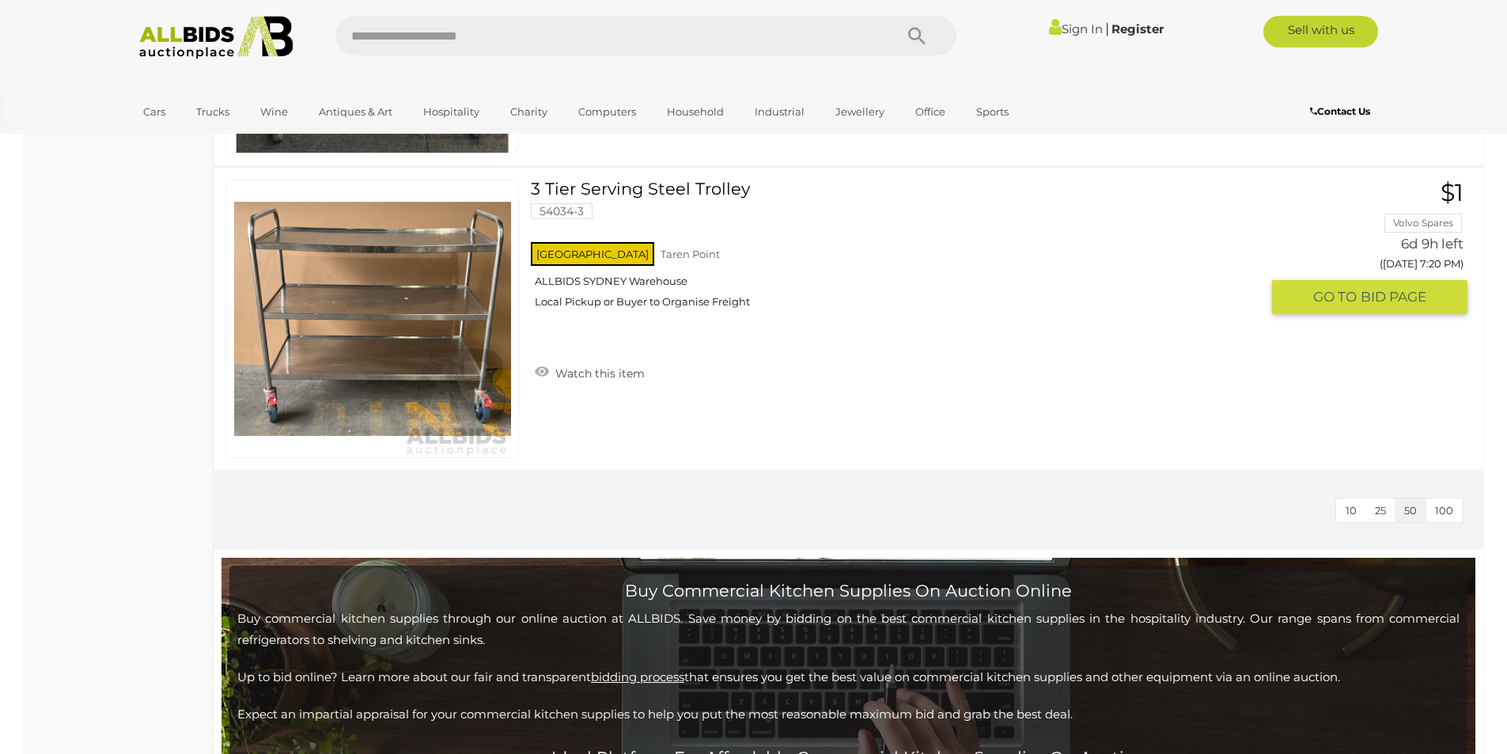
scroll to position [7403, 0]
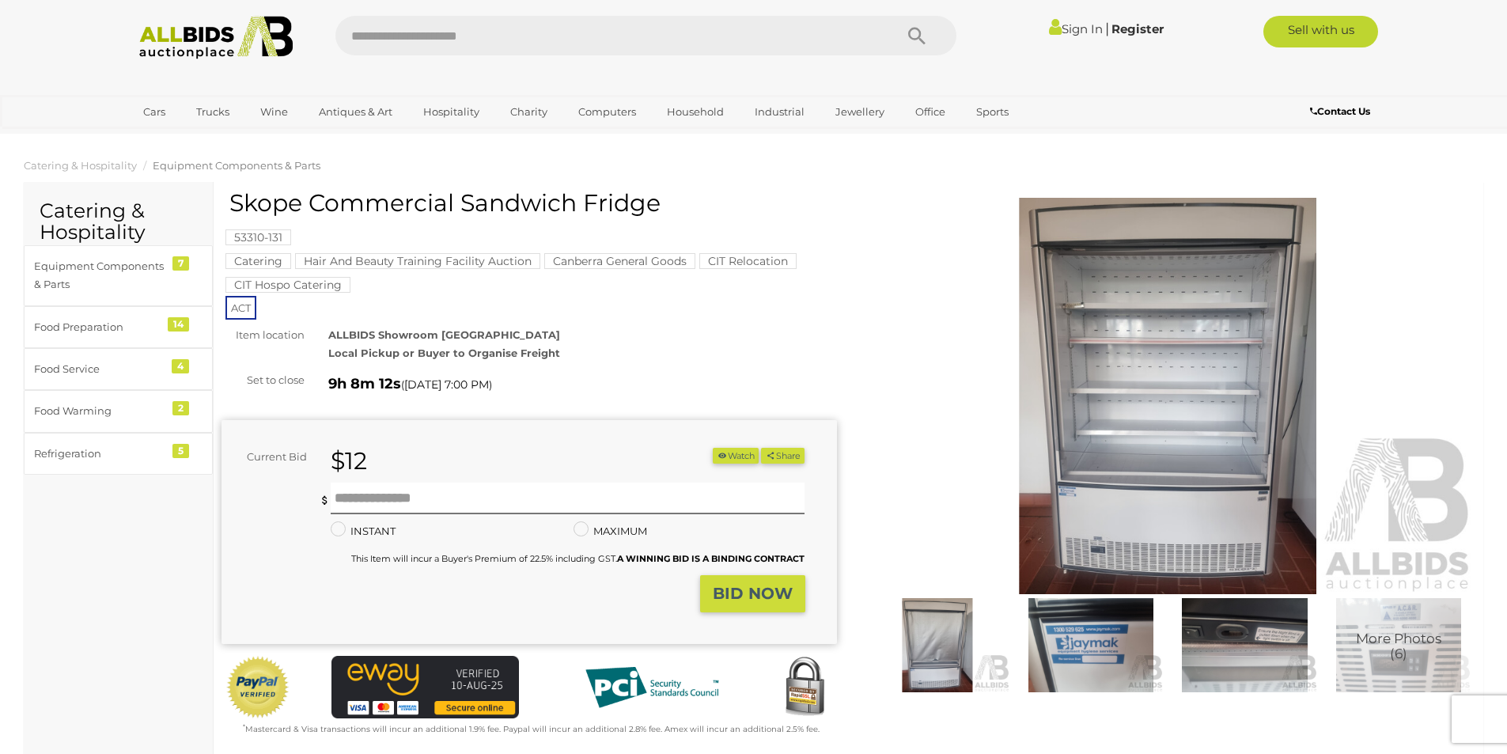
click at [1144, 334] on img at bounding box center [1168, 396] width 615 height 396
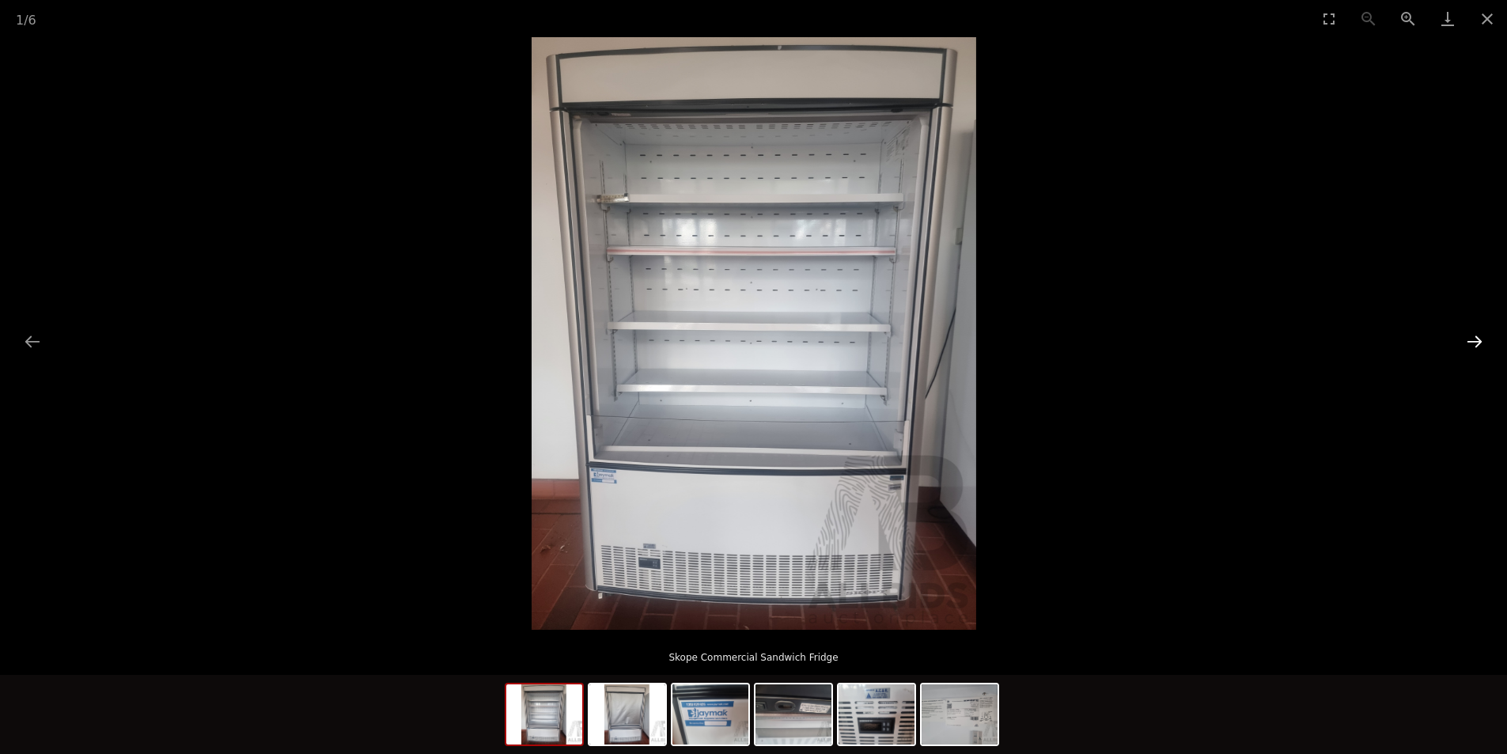
click at [1481, 346] on button "Next slide" at bounding box center [1474, 341] width 33 height 31
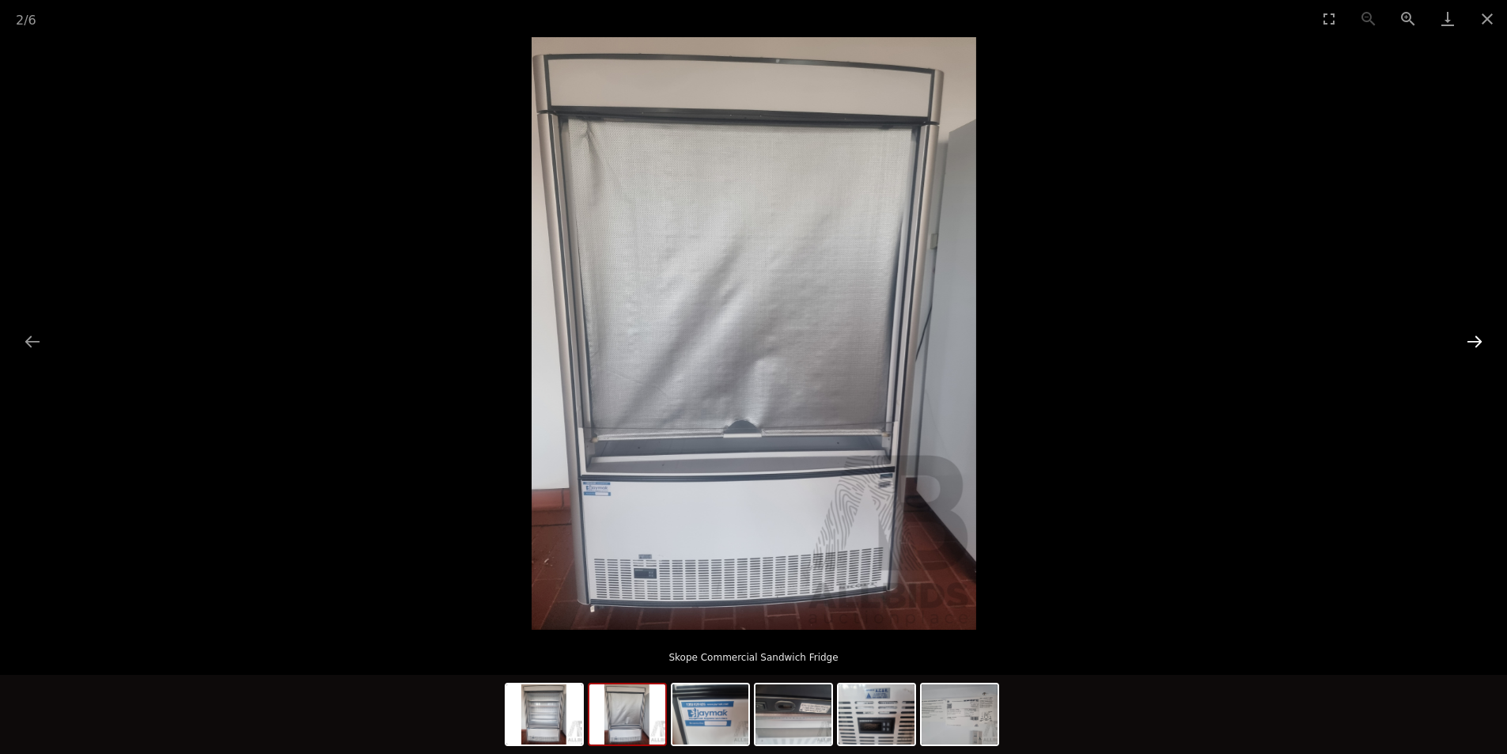
click at [1477, 343] on button "Next slide" at bounding box center [1474, 341] width 33 height 31
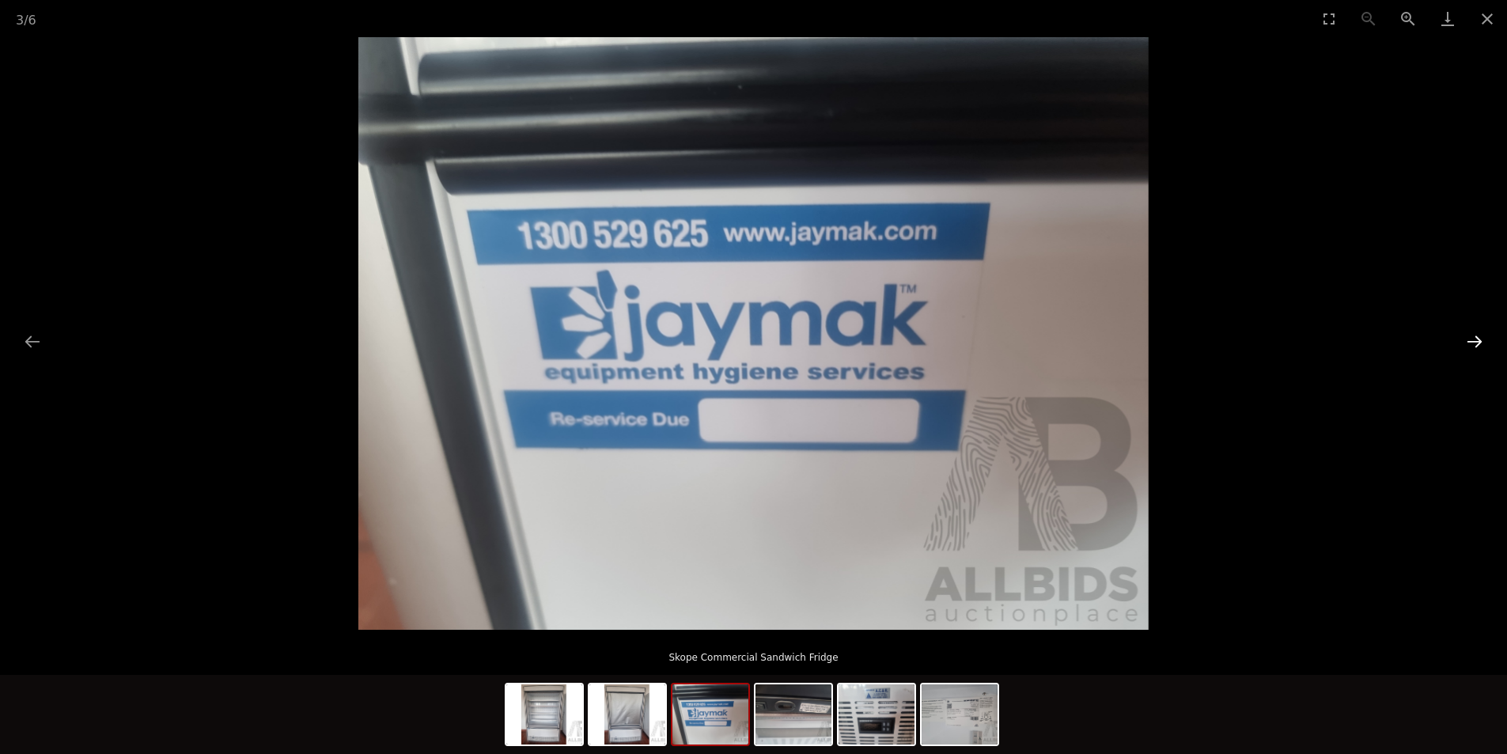
click at [1477, 343] on button "Next slide" at bounding box center [1474, 341] width 33 height 31
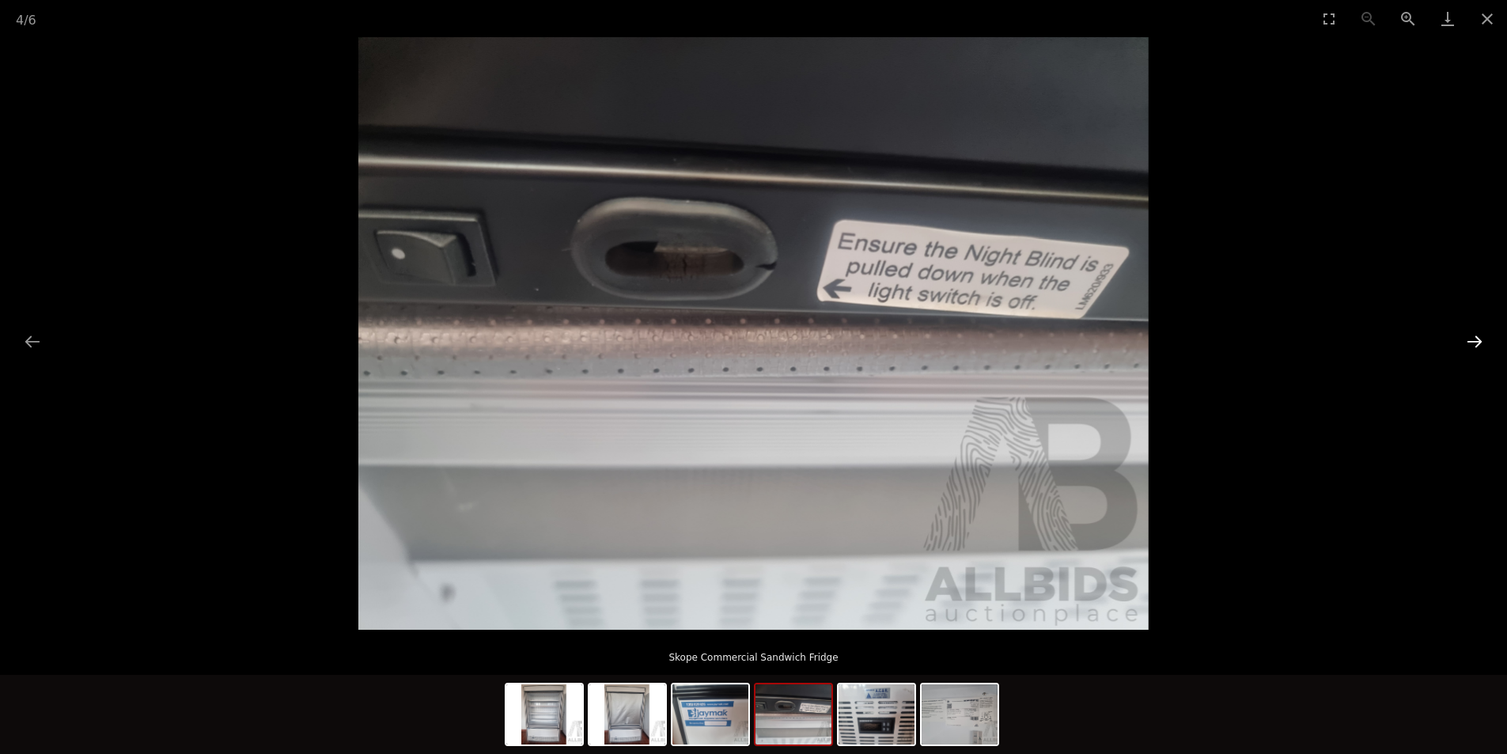
click at [1477, 343] on button "Next slide" at bounding box center [1474, 341] width 33 height 31
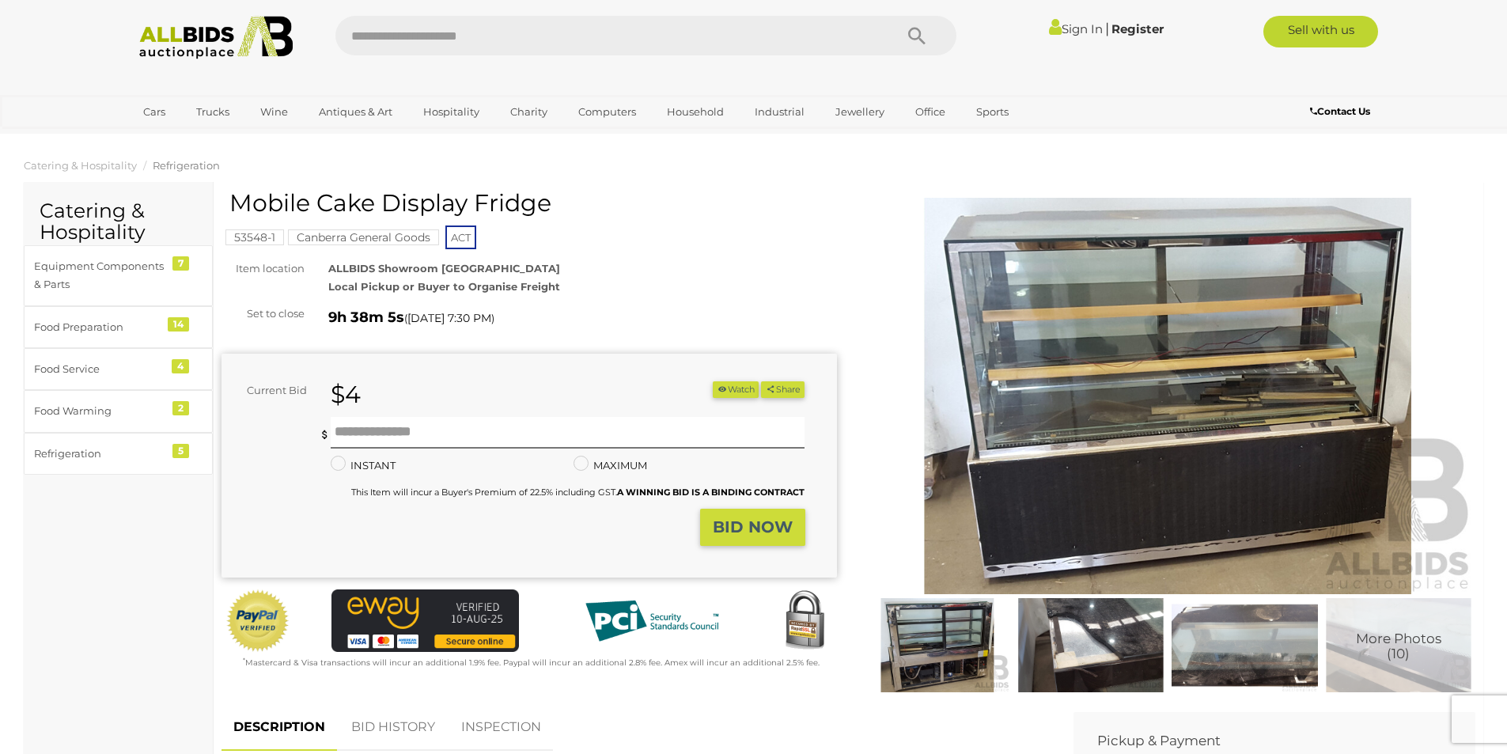
click at [1212, 323] on img at bounding box center [1168, 396] width 615 height 396
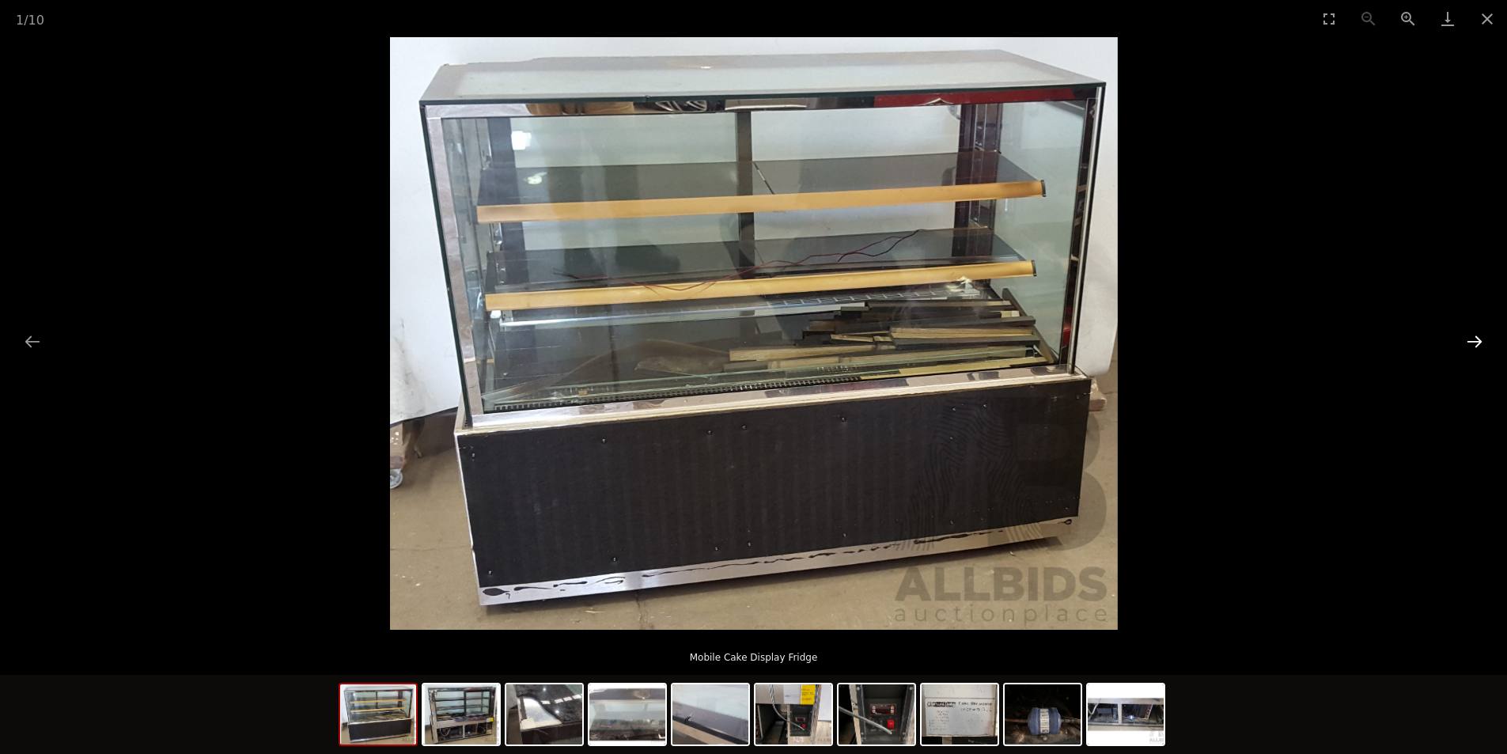
click at [1474, 340] on button "Next slide" at bounding box center [1474, 341] width 33 height 31
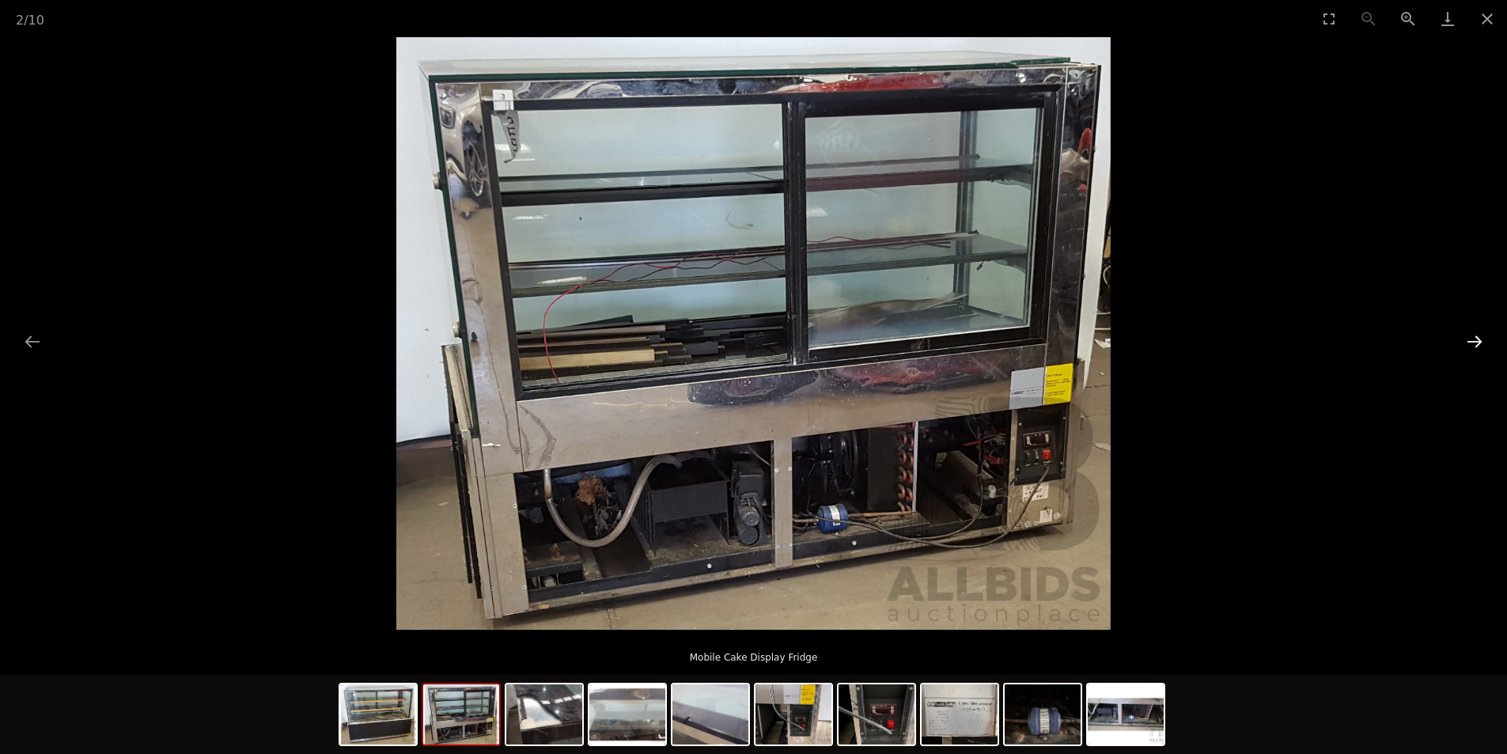
click at [1474, 340] on button "Next slide" at bounding box center [1474, 341] width 33 height 31
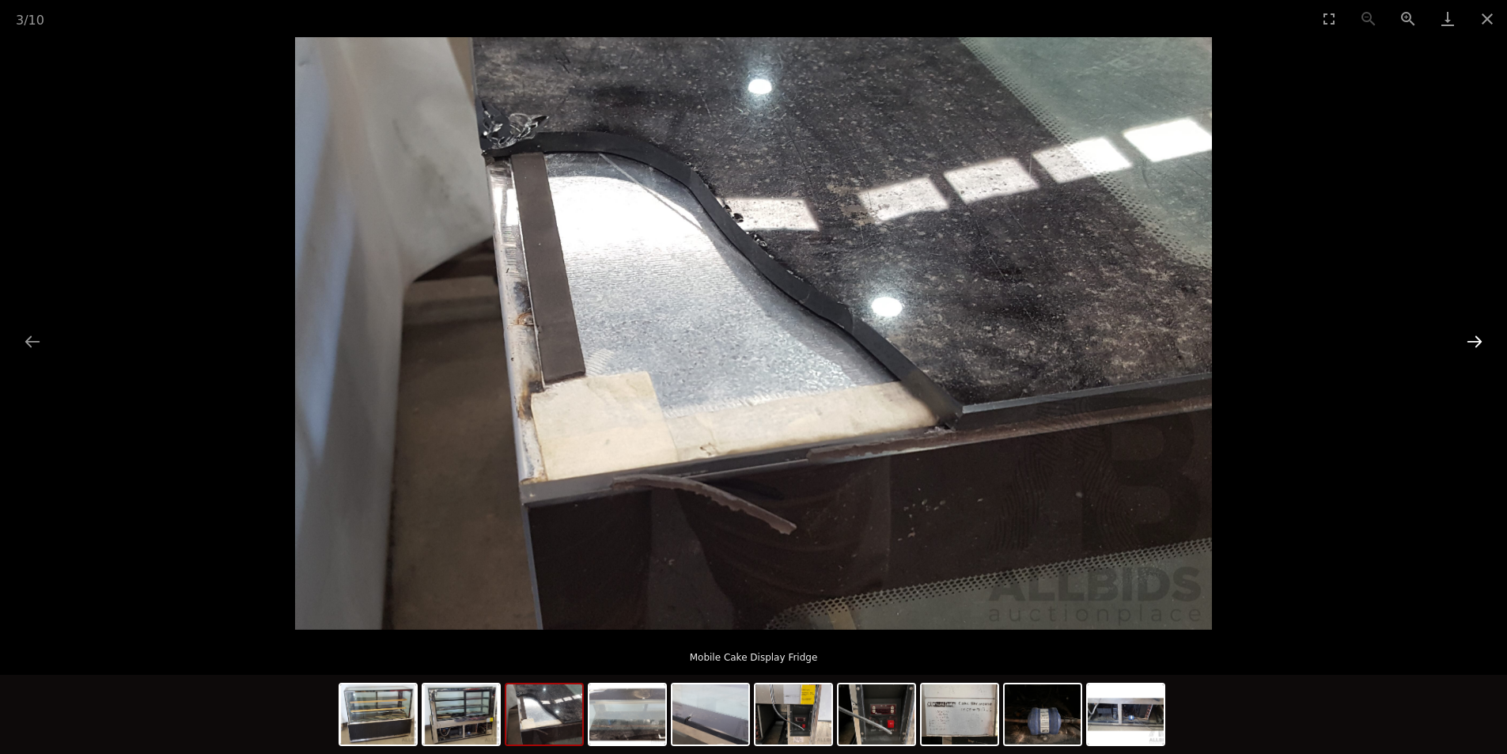
click at [1474, 340] on button "Next slide" at bounding box center [1474, 341] width 33 height 31
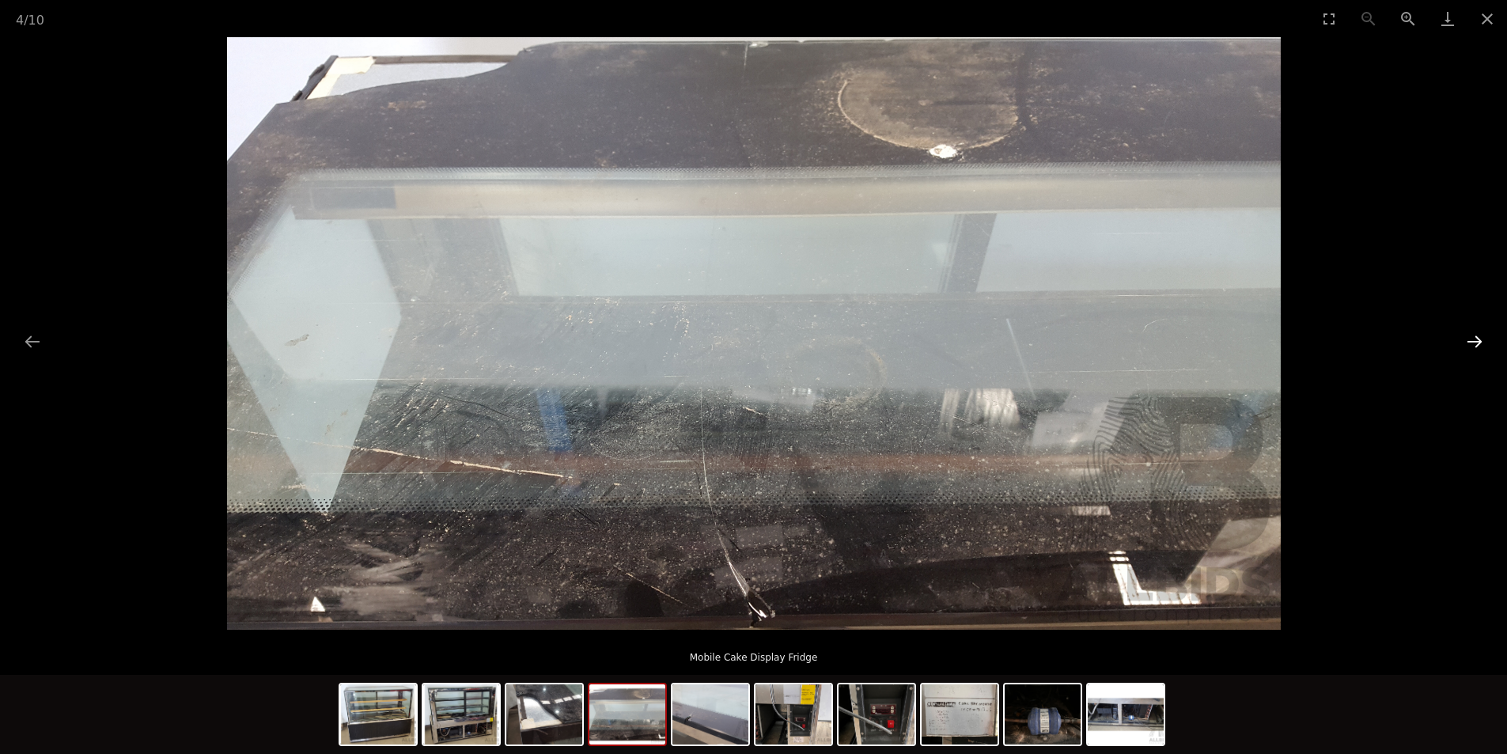
click at [1474, 340] on button "Next slide" at bounding box center [1474, 341] width 33 height 31
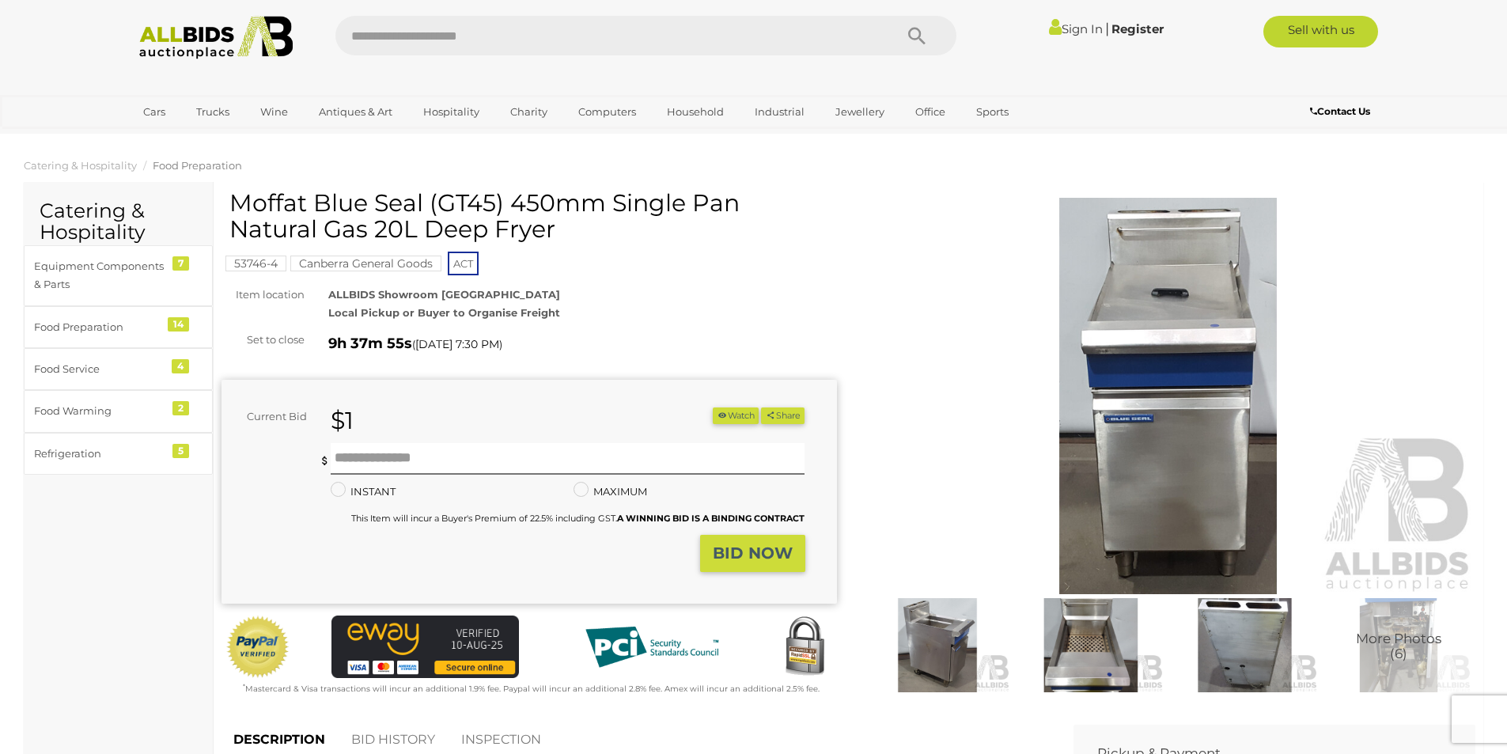
click at [1077, 645] on img at bounding box center [1091, 645] width 146 height 94
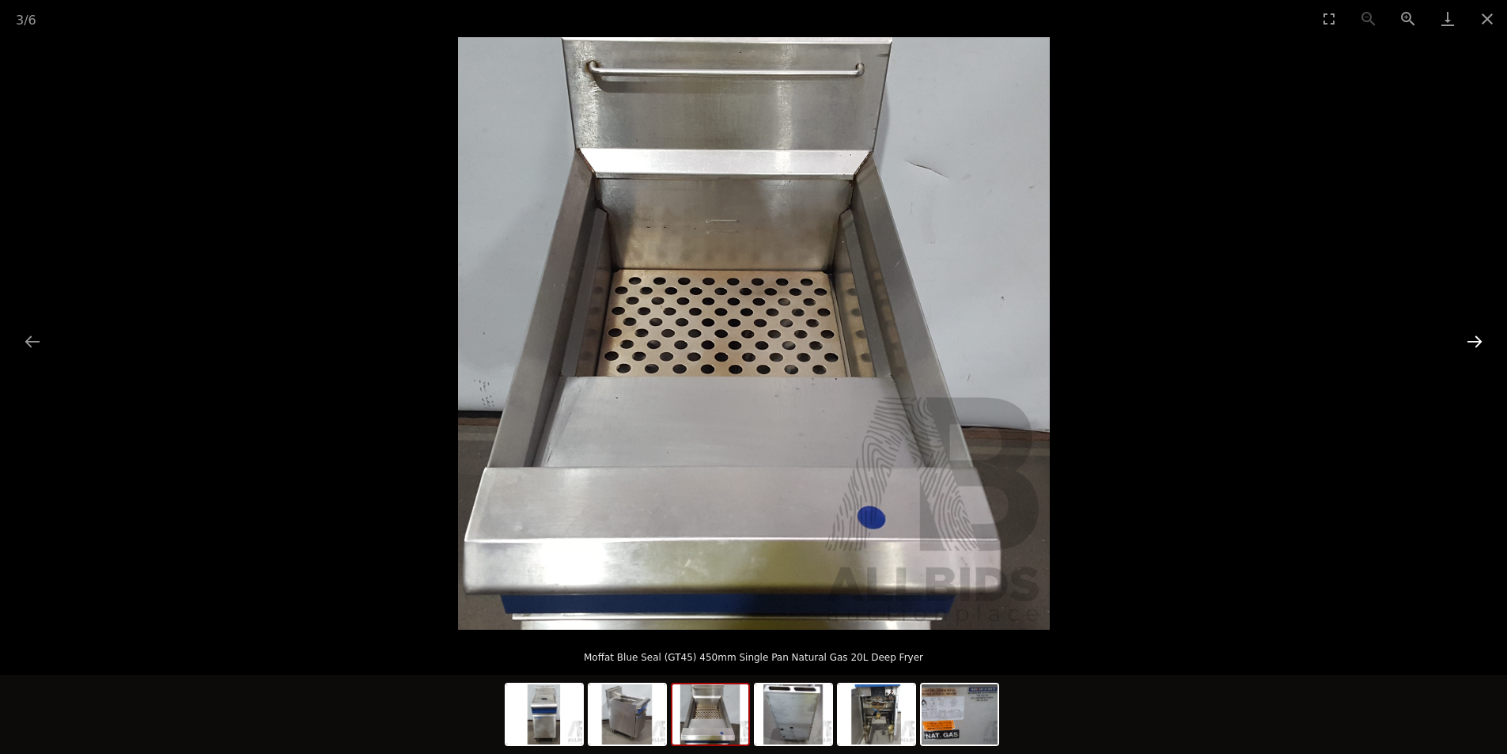
click at [1461, 350] on button "Next slide" at bounding box center [1474, 341] width 33 height 31
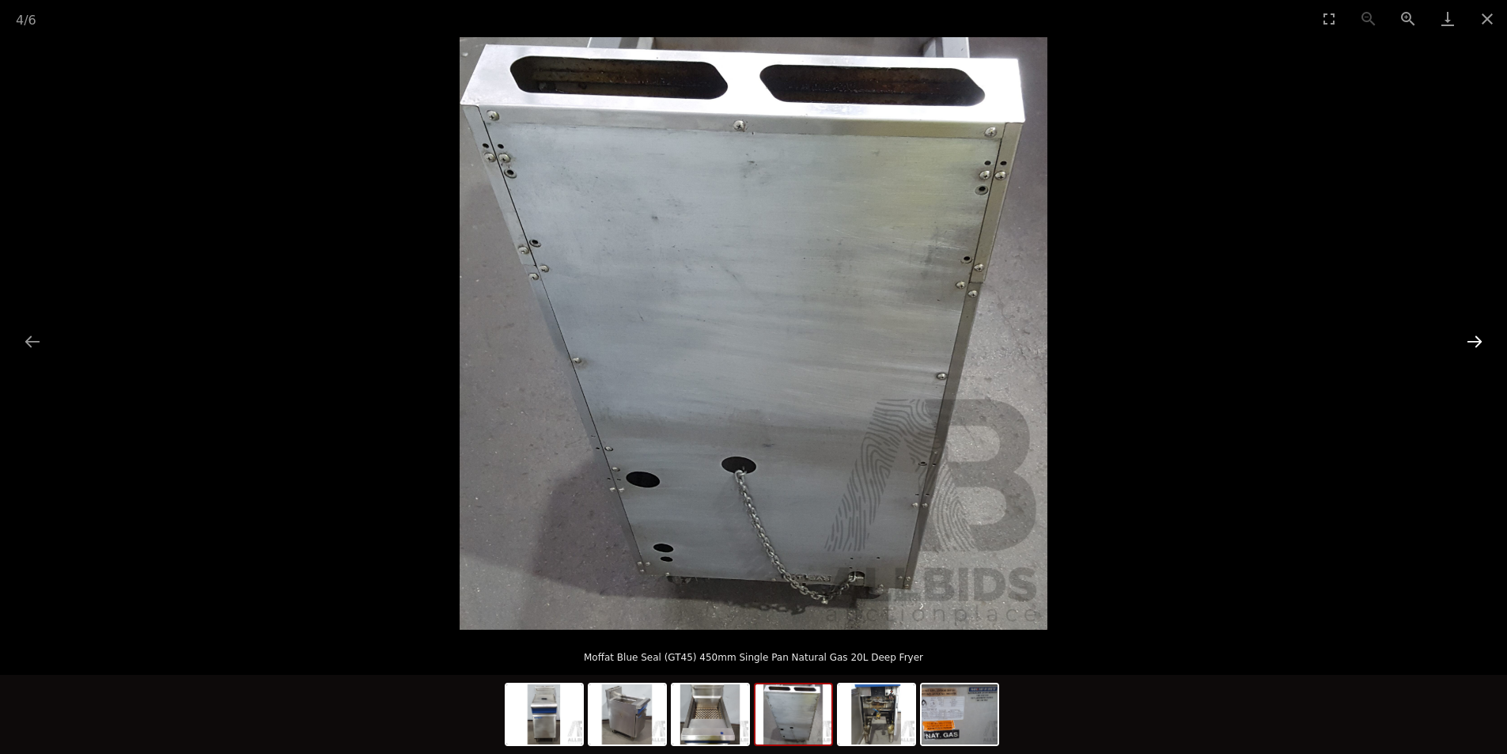
click at [1461, 350] on button "Next slide" at bounding box center [1474, 341] width 33 height 31
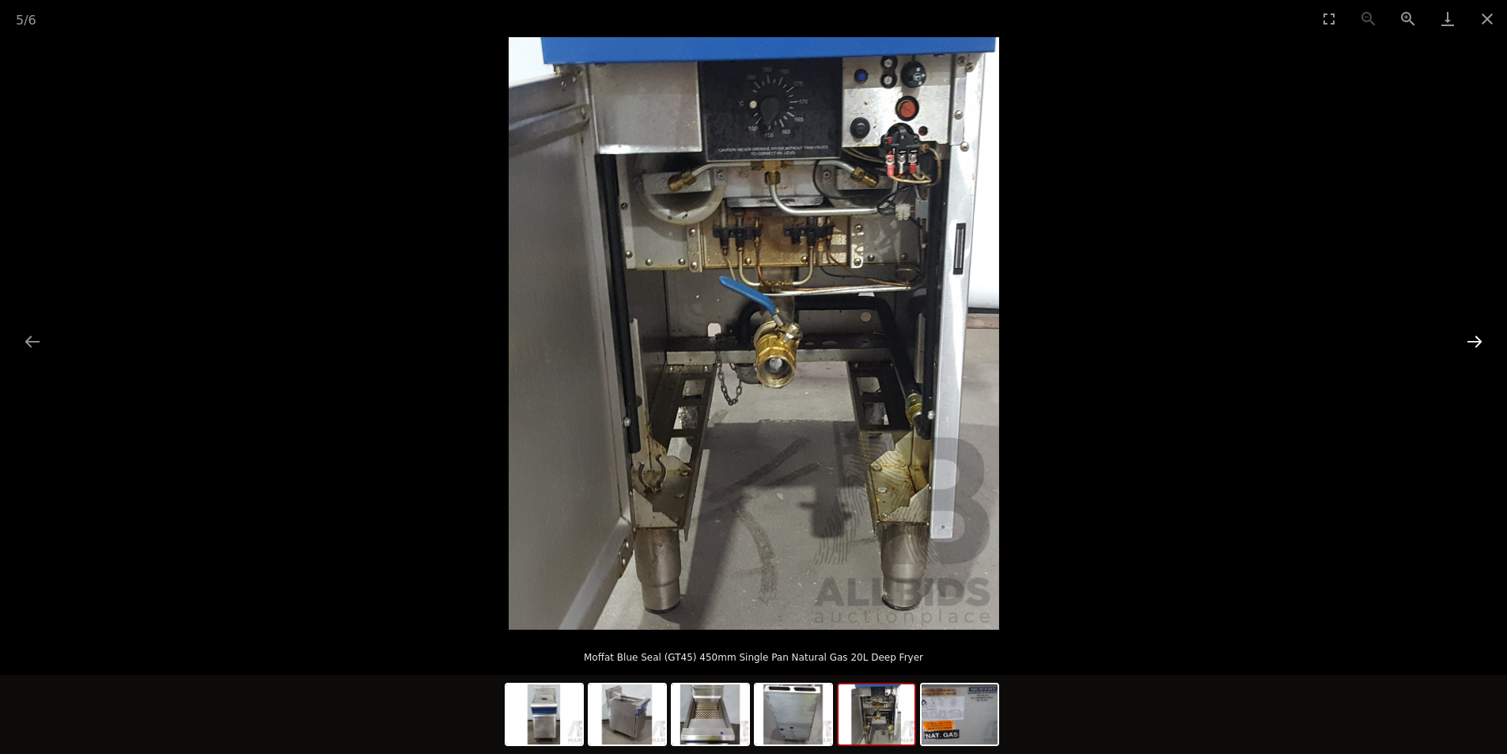
click at [1461, 350] on button "Next slide" at bounding box center [1474, 341] width 33 height 31
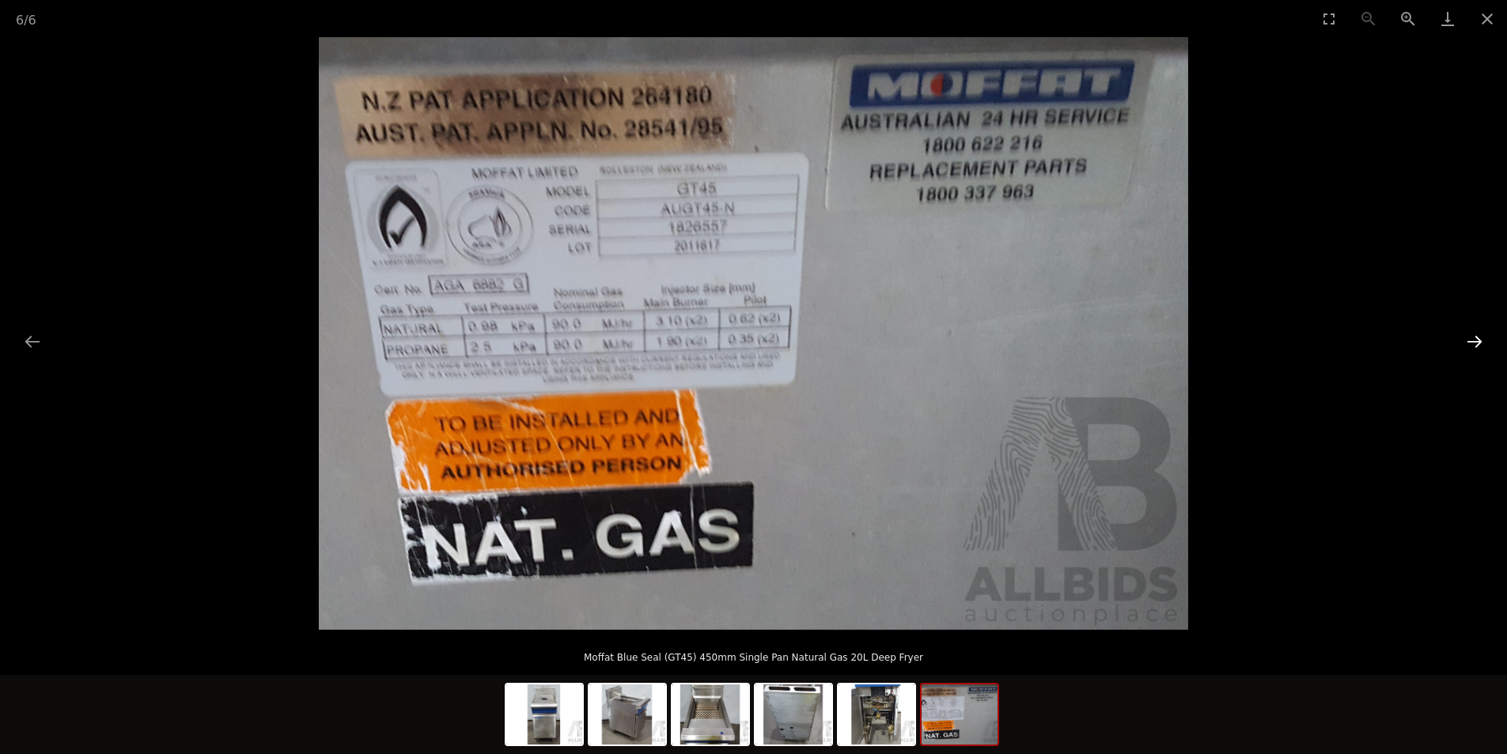
click at [1461, 350] on button "Next slide" at bounding box center [1474, 341] width 33 height 31
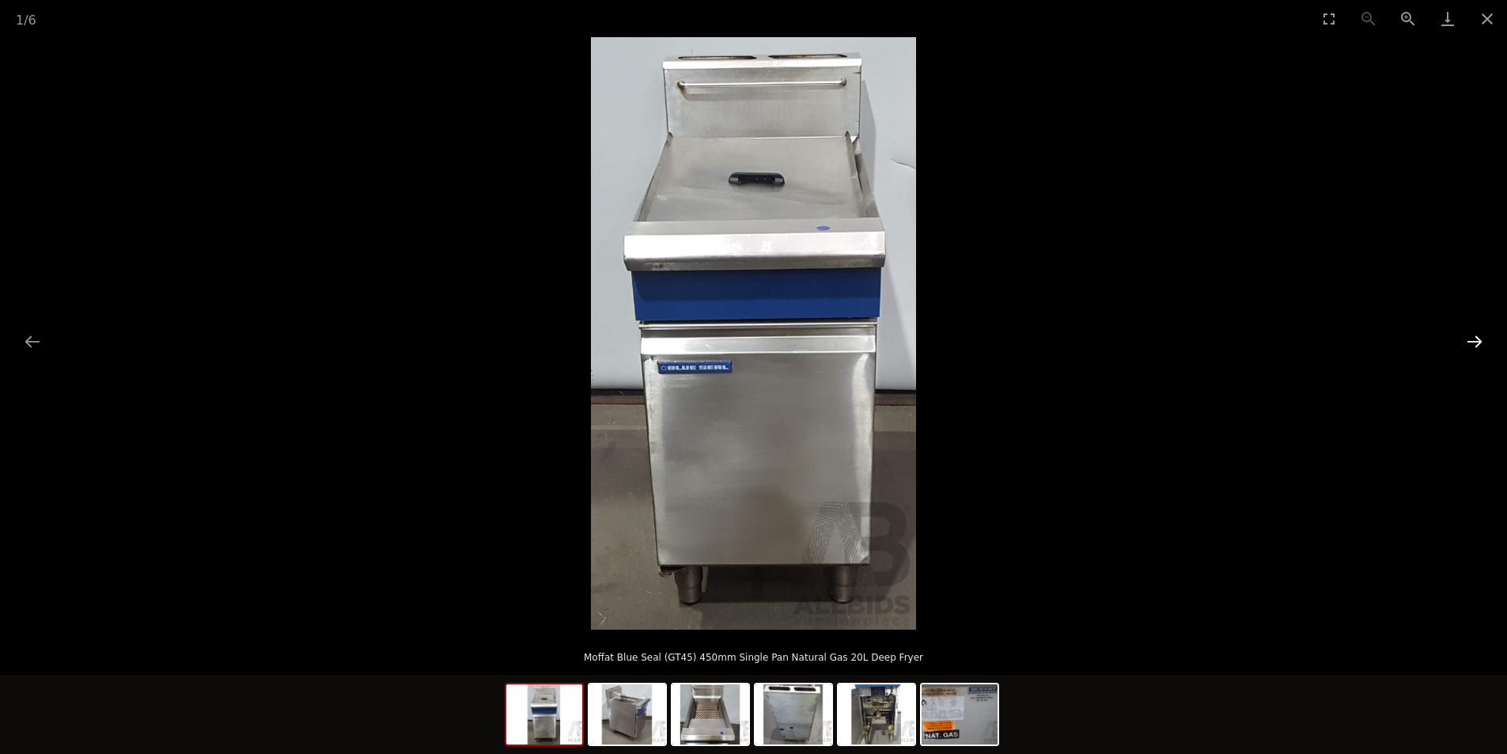
click at [1461, 350] on button "Next slide" at bounding box center [1474, 341] width 33 height 31
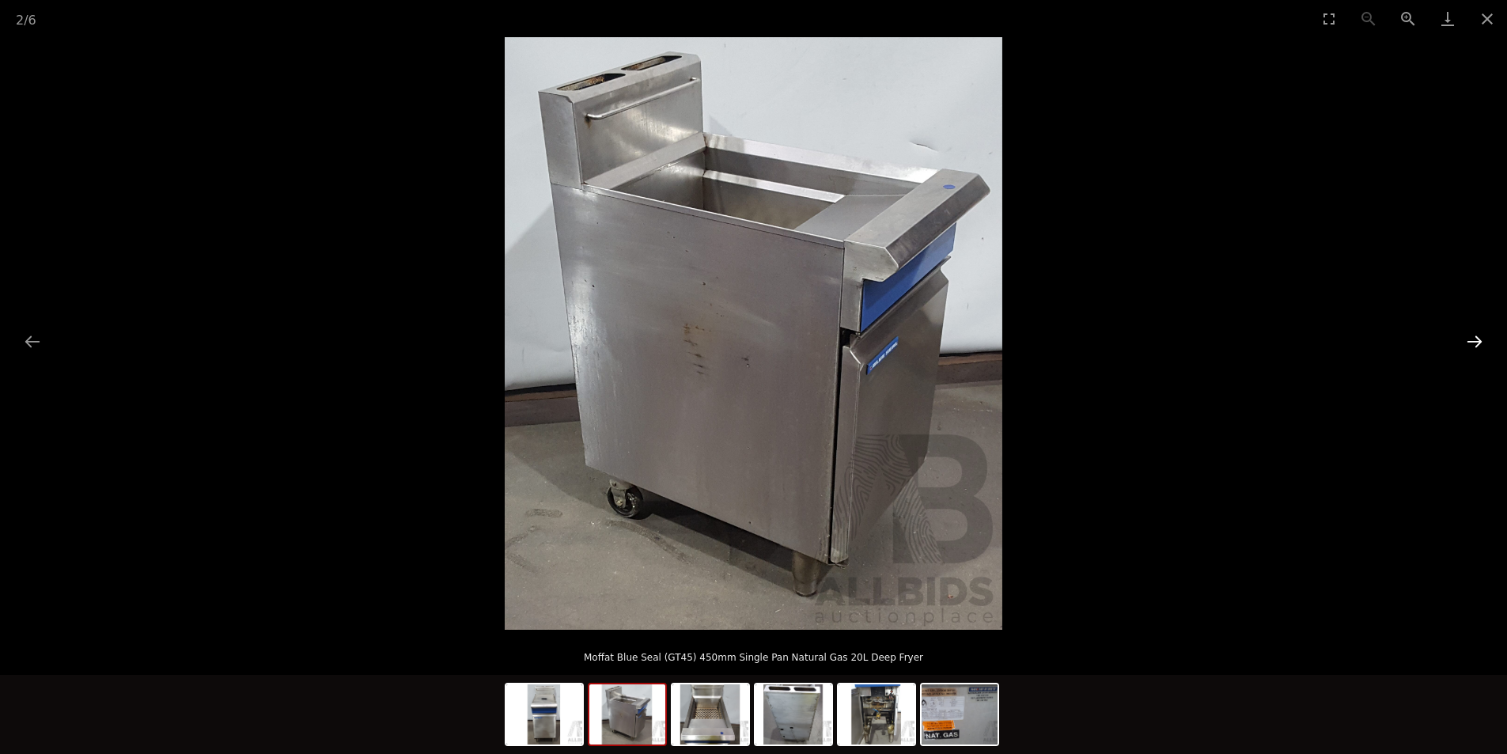
click at [1461, 350] on button "Next slide" at bounding box center [1474, 341] width 33 height 31
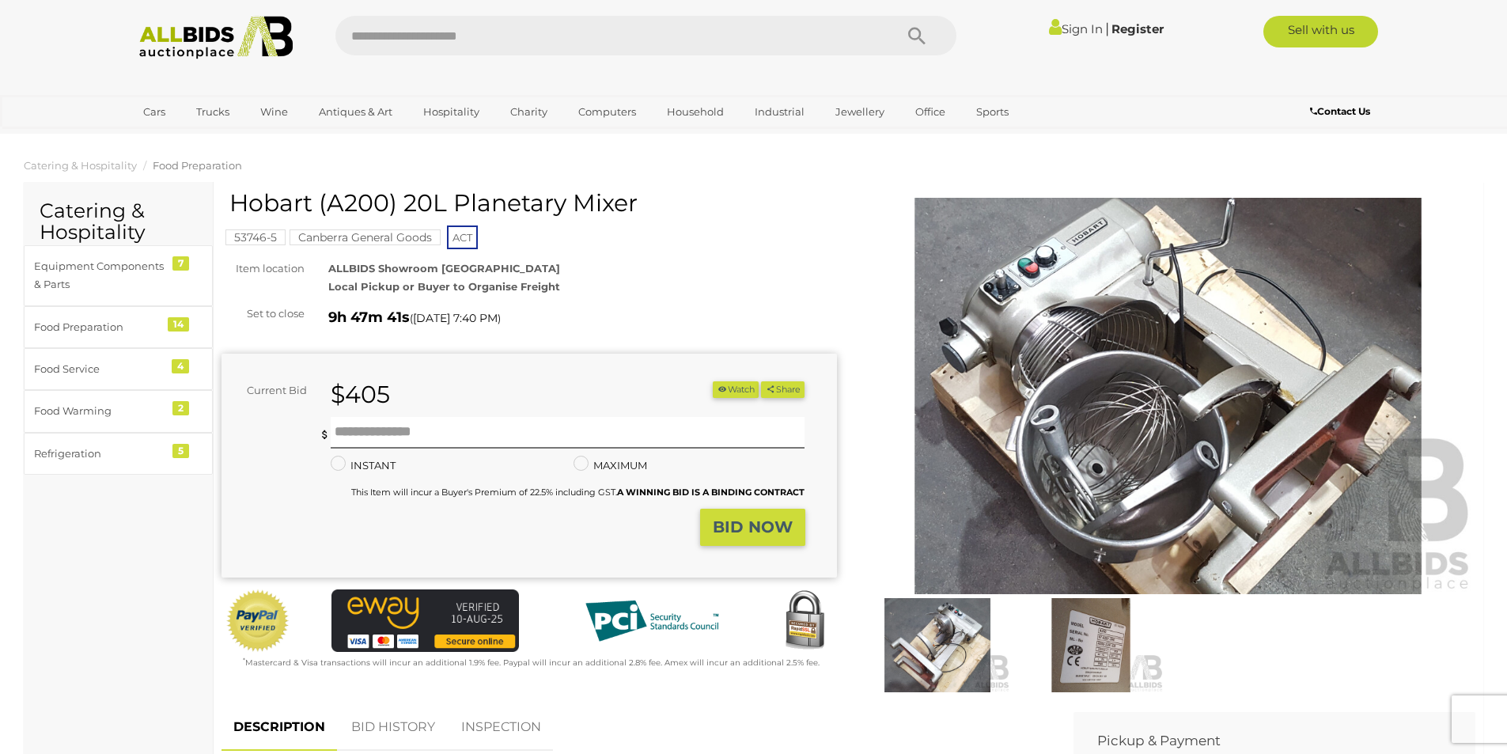
click at [1314, 314] on img at bounding box center [1168, 396] width 615 height 396
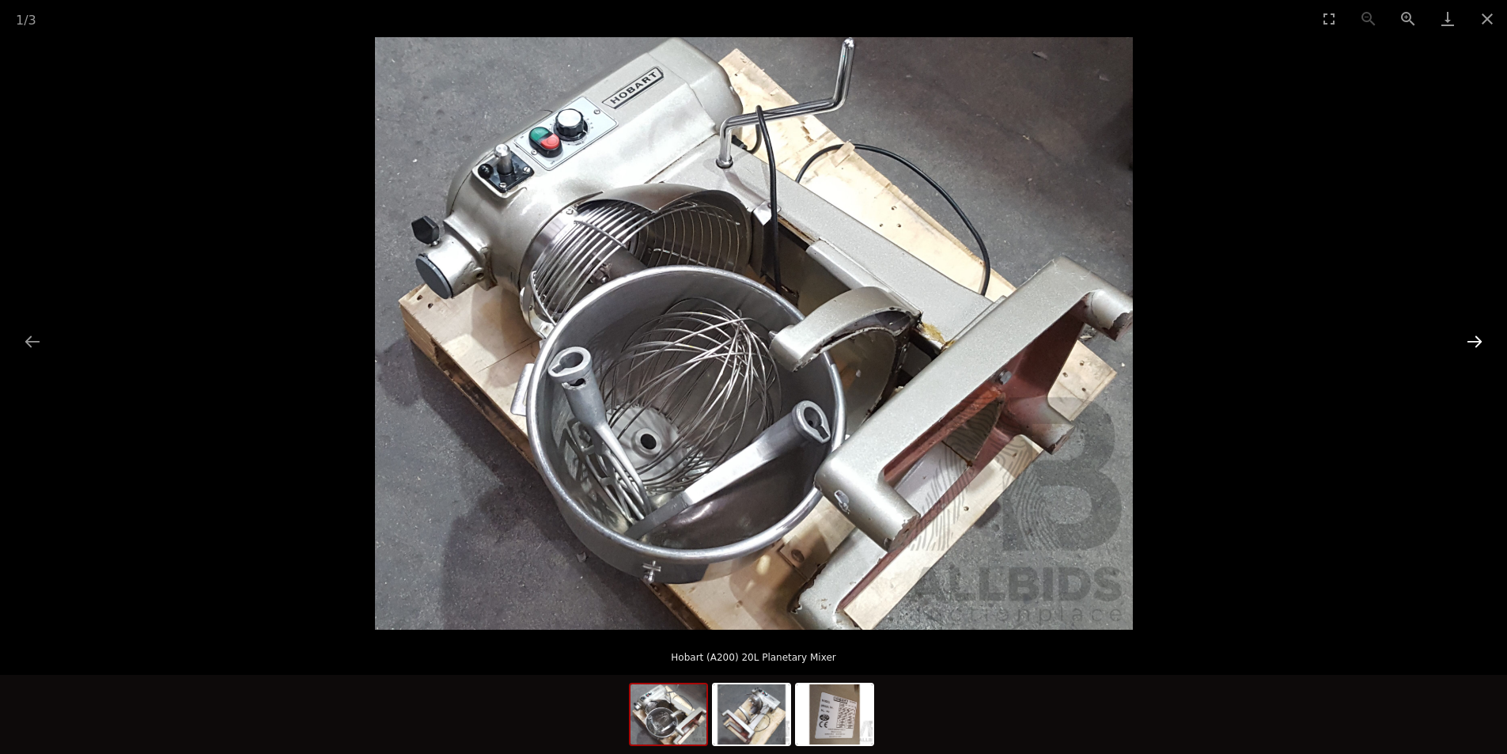
click at [1463, 338] on button "Next slide" at bounding box center [1474, 341] width 33 height 31
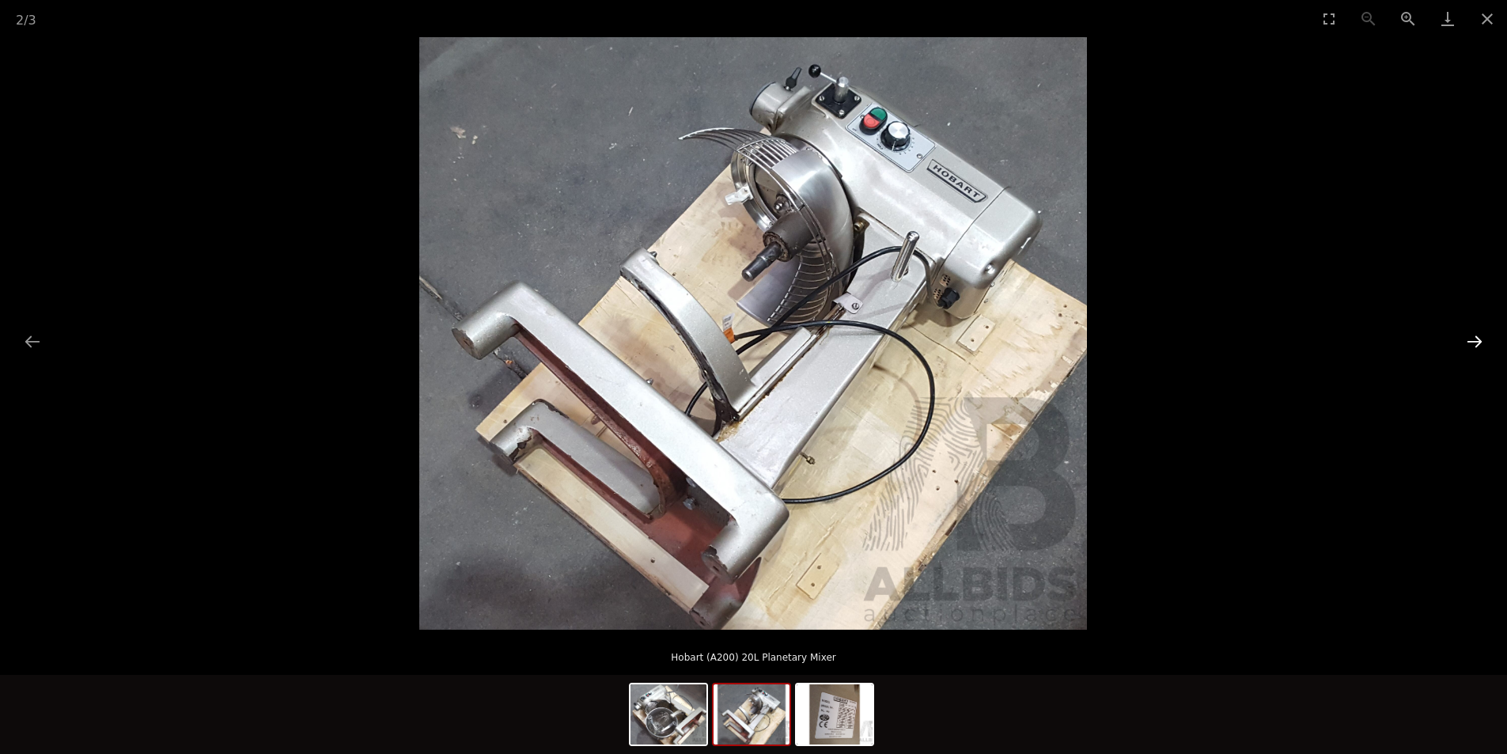
click at [1463, 338] on button "Next slide" at bounding box center [1474, 341] width 33 height 31
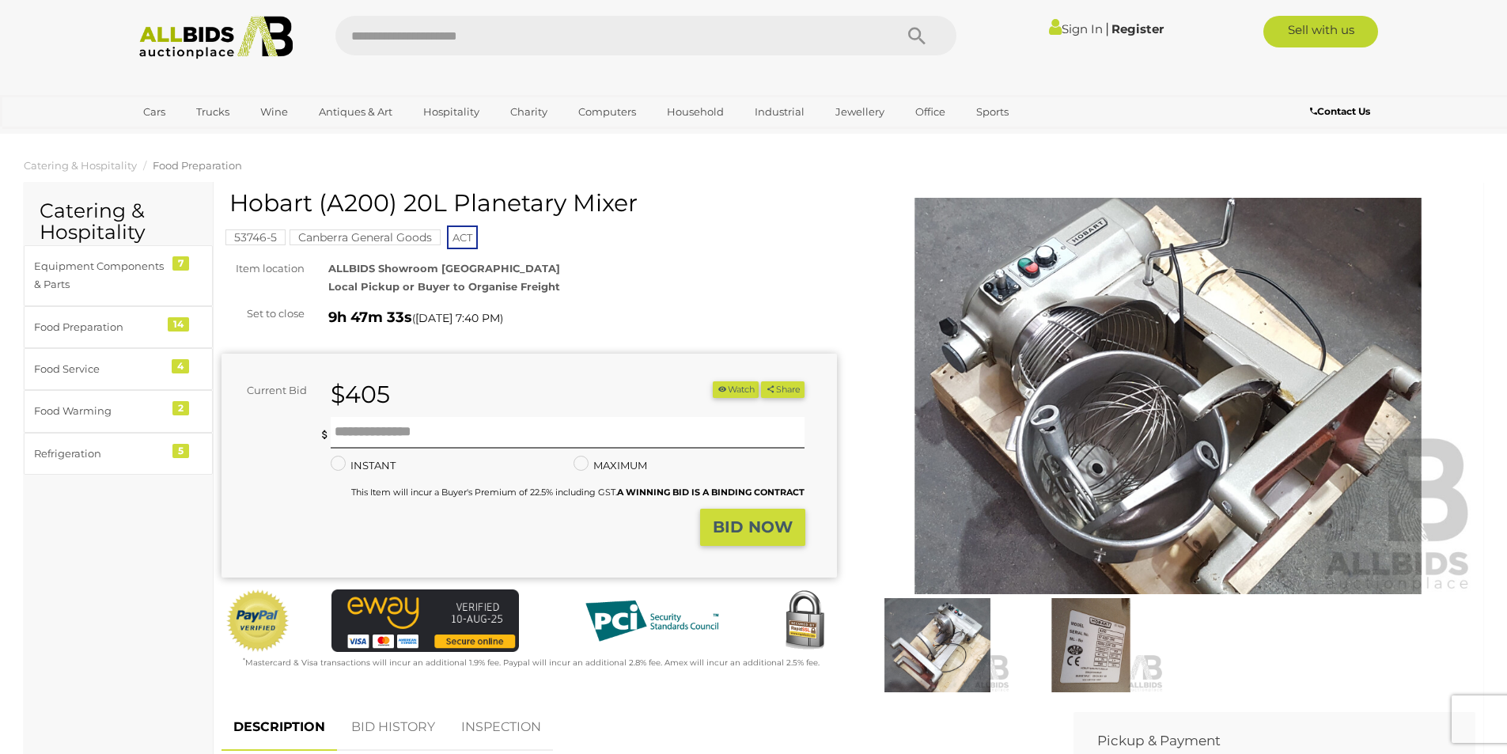
click at [1103, 621] on img at bounding box center [1091, 645] width 146 height 94
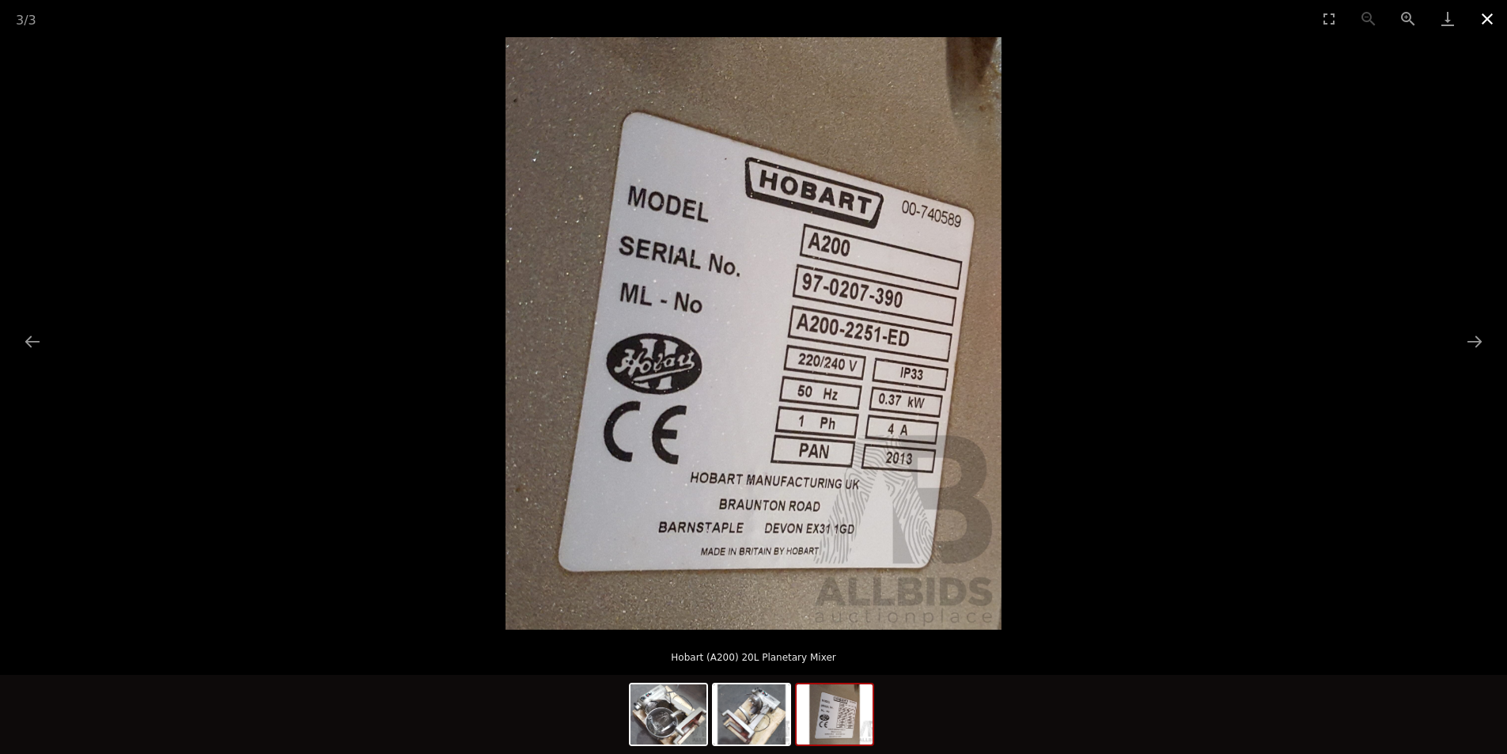
click at [1476, 17] on button "Close gallery" at bounding box center [1487, 18] width 40 height 37
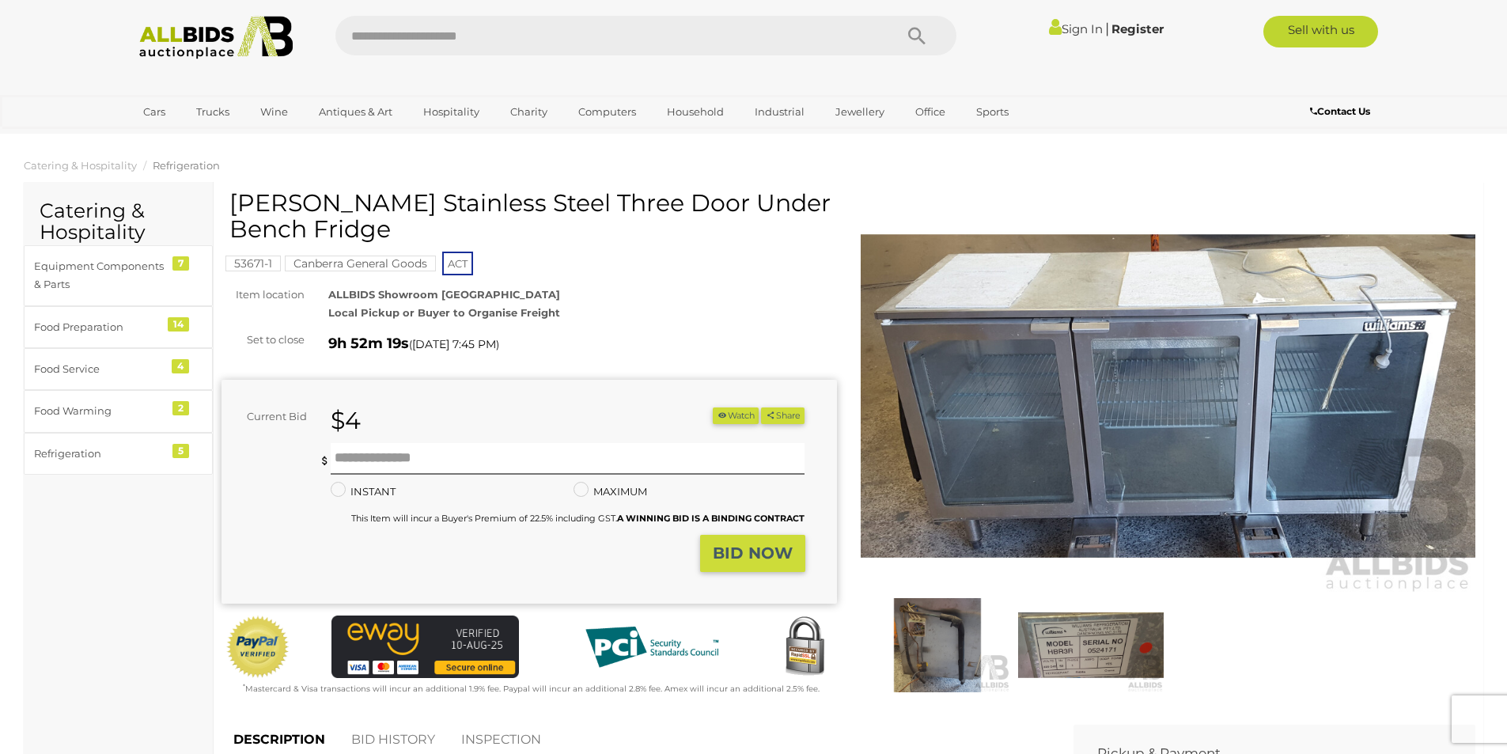
click at [1056, 631] on img at bounding box center [1091, 645] width 146 height 94
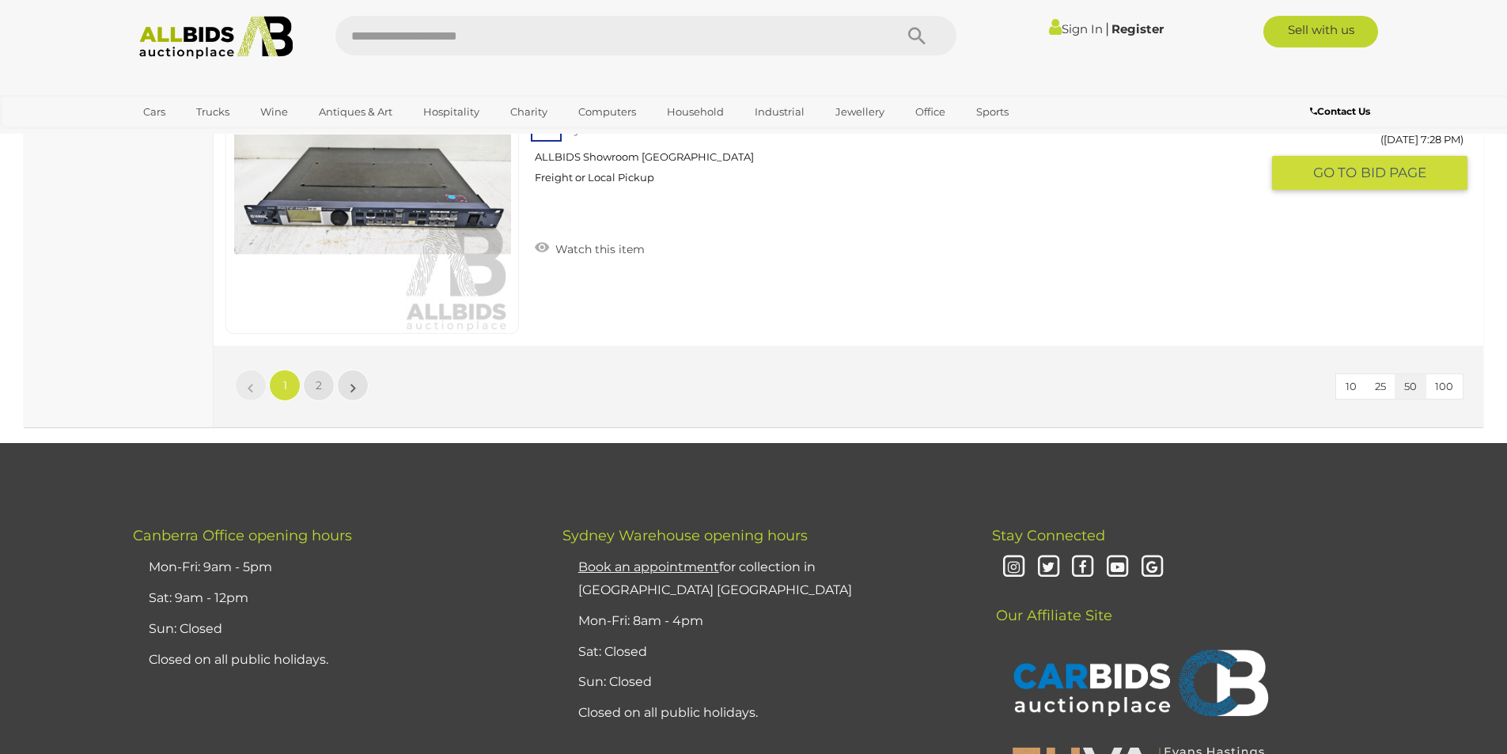
scroll to position [15265, 0]
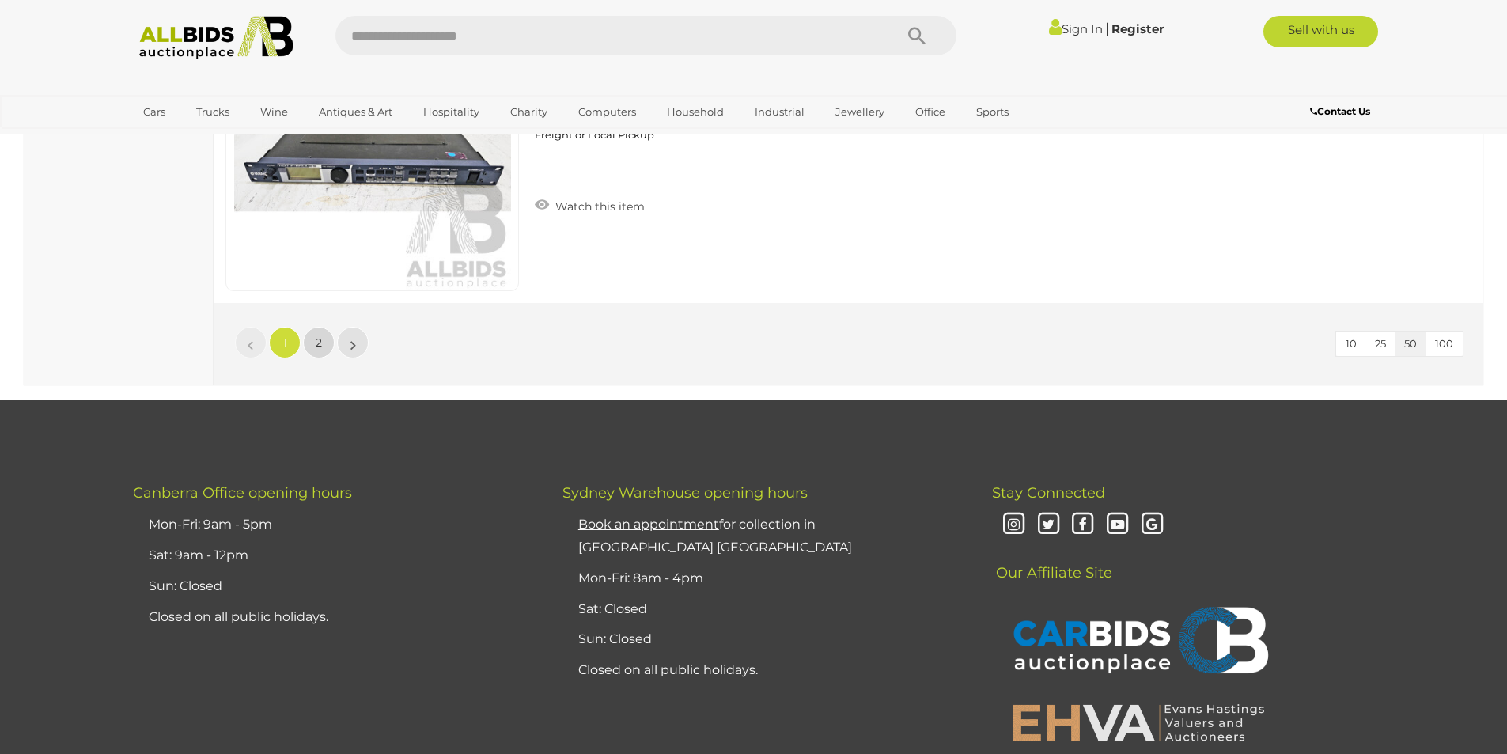
click at [322, 339] on link "2" at bounding box center [319, 343] width 32 height 32
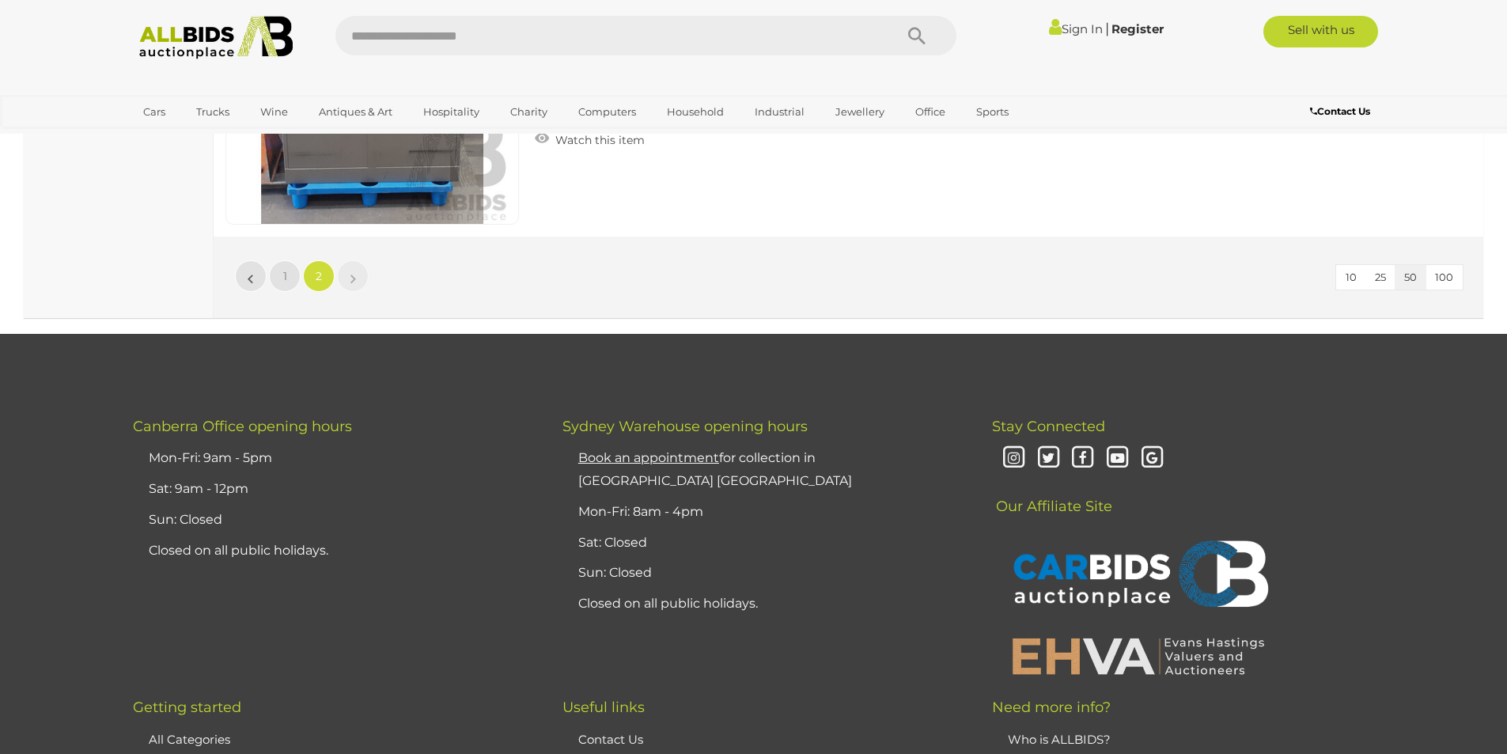
scroll to position [5958, 0]
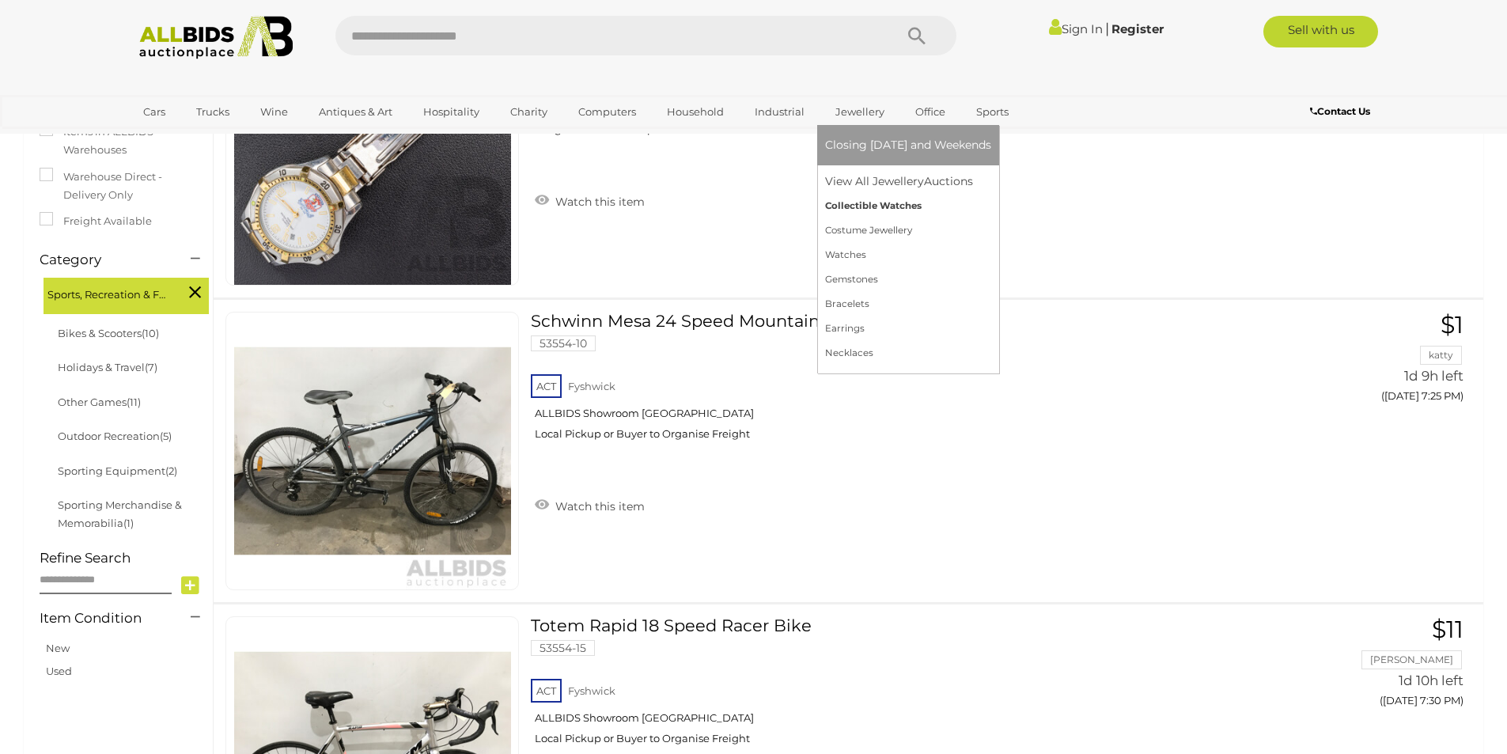
scroll to position [395, 0]
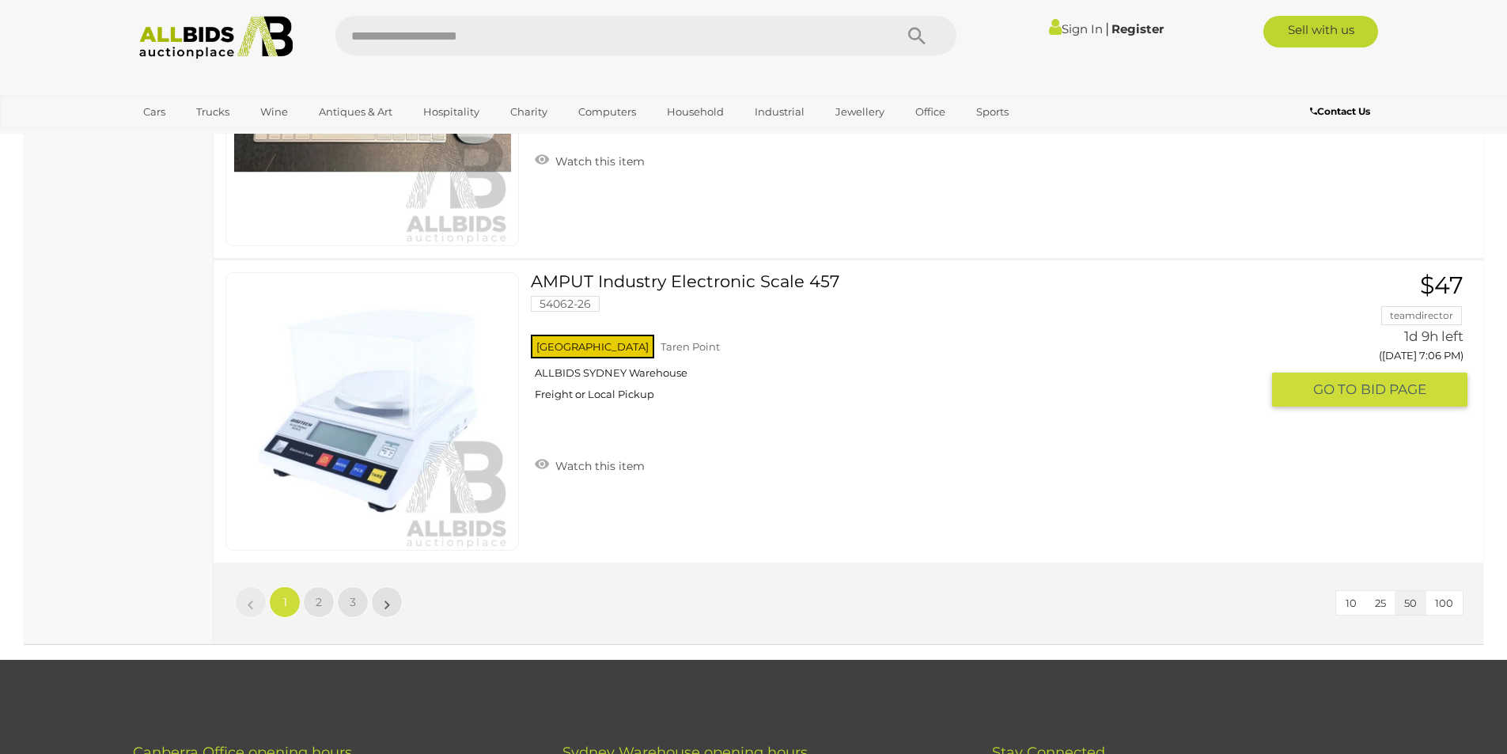
scroll to position [14870, 0]
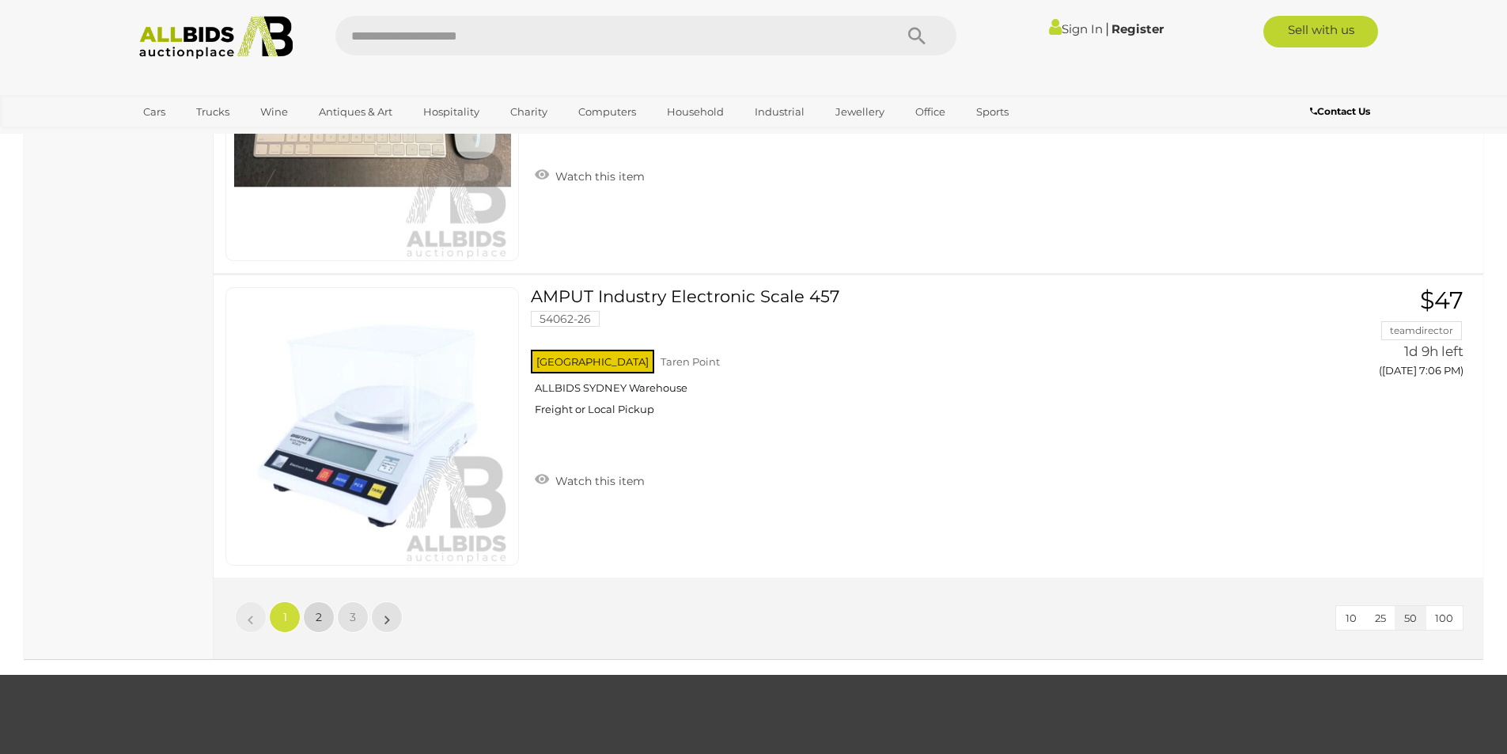
click at [317, 625] on link "2" at bounding box center [319, 617] width 32 height 32
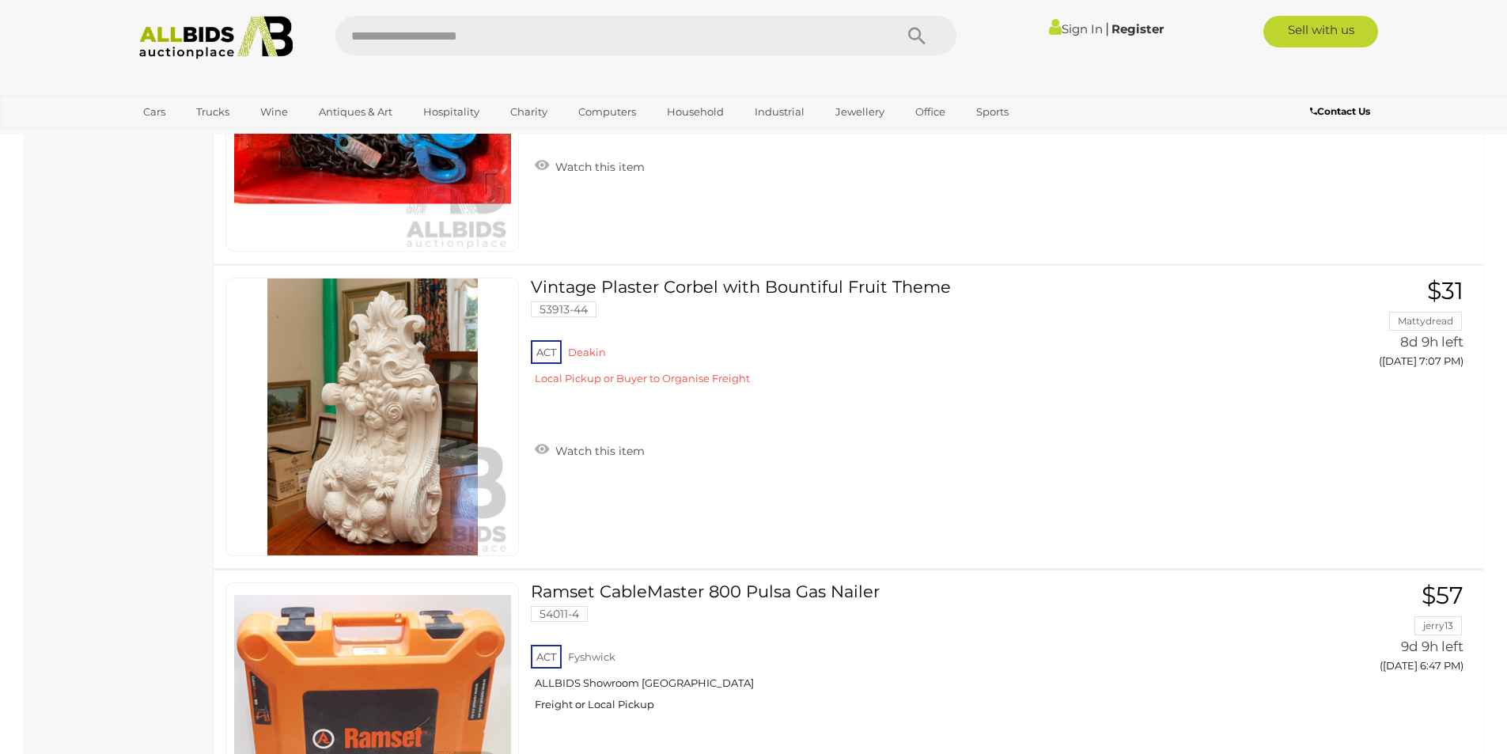
scroll to position [13936, 0]
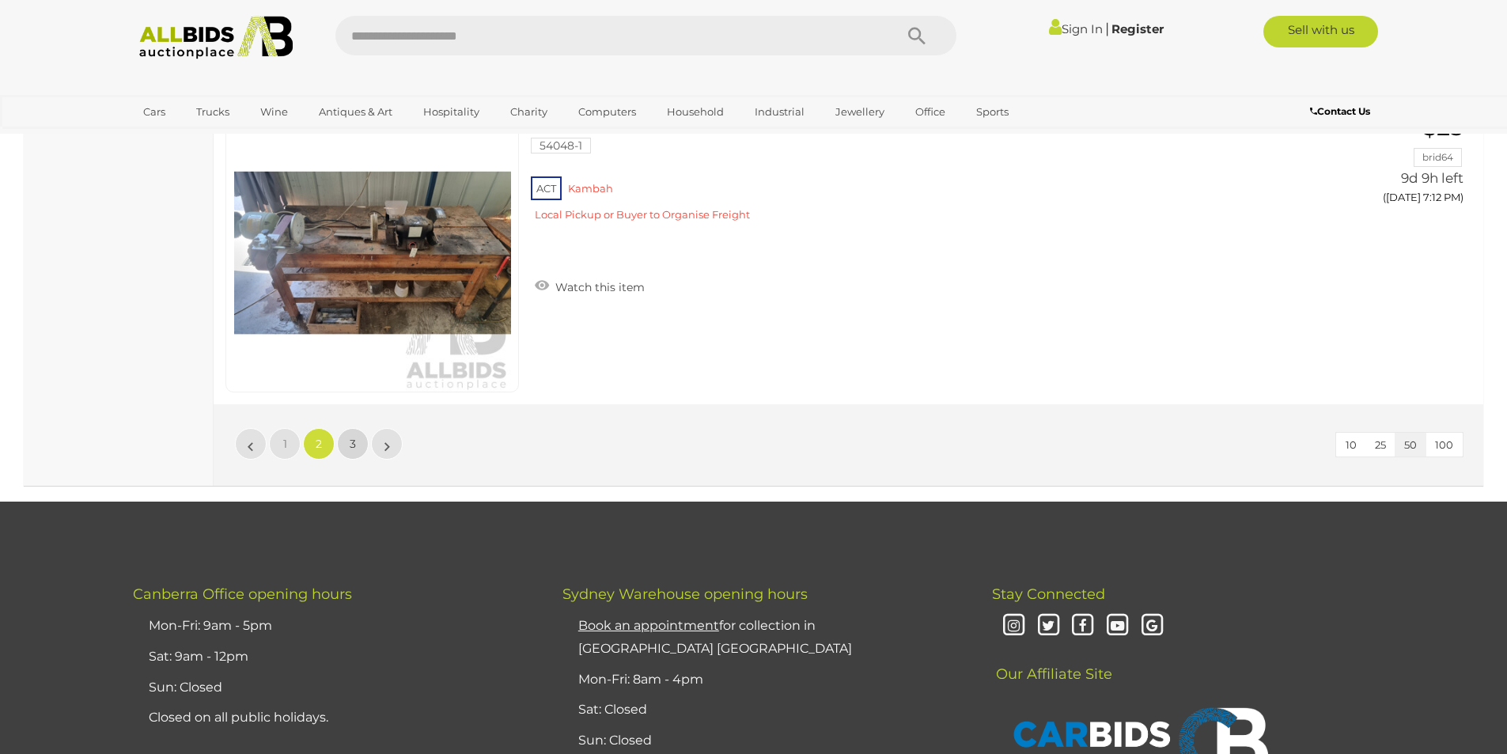
click at [352, 443] on span "3" at bounding box center [353, 444] width 6 height 14
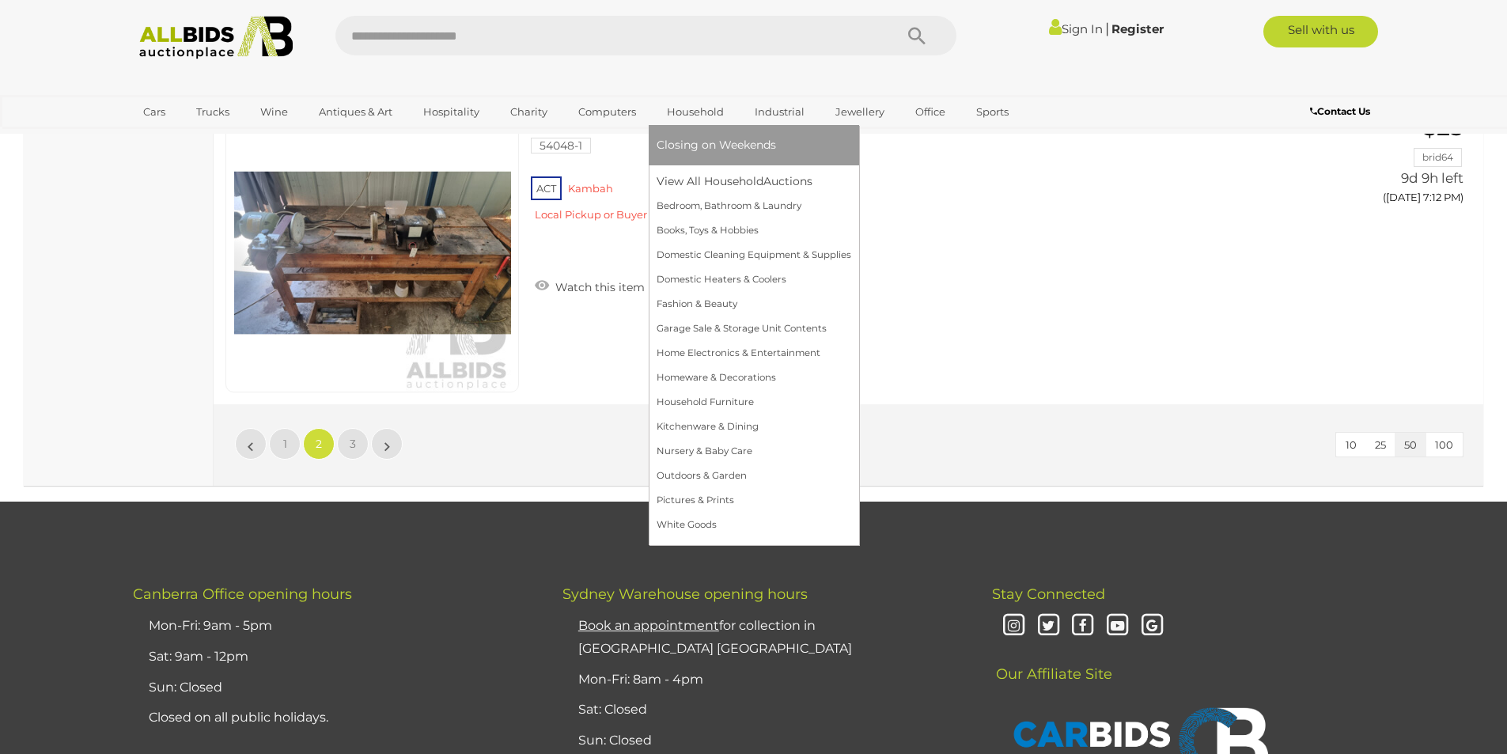
scroll to position [221, 0]
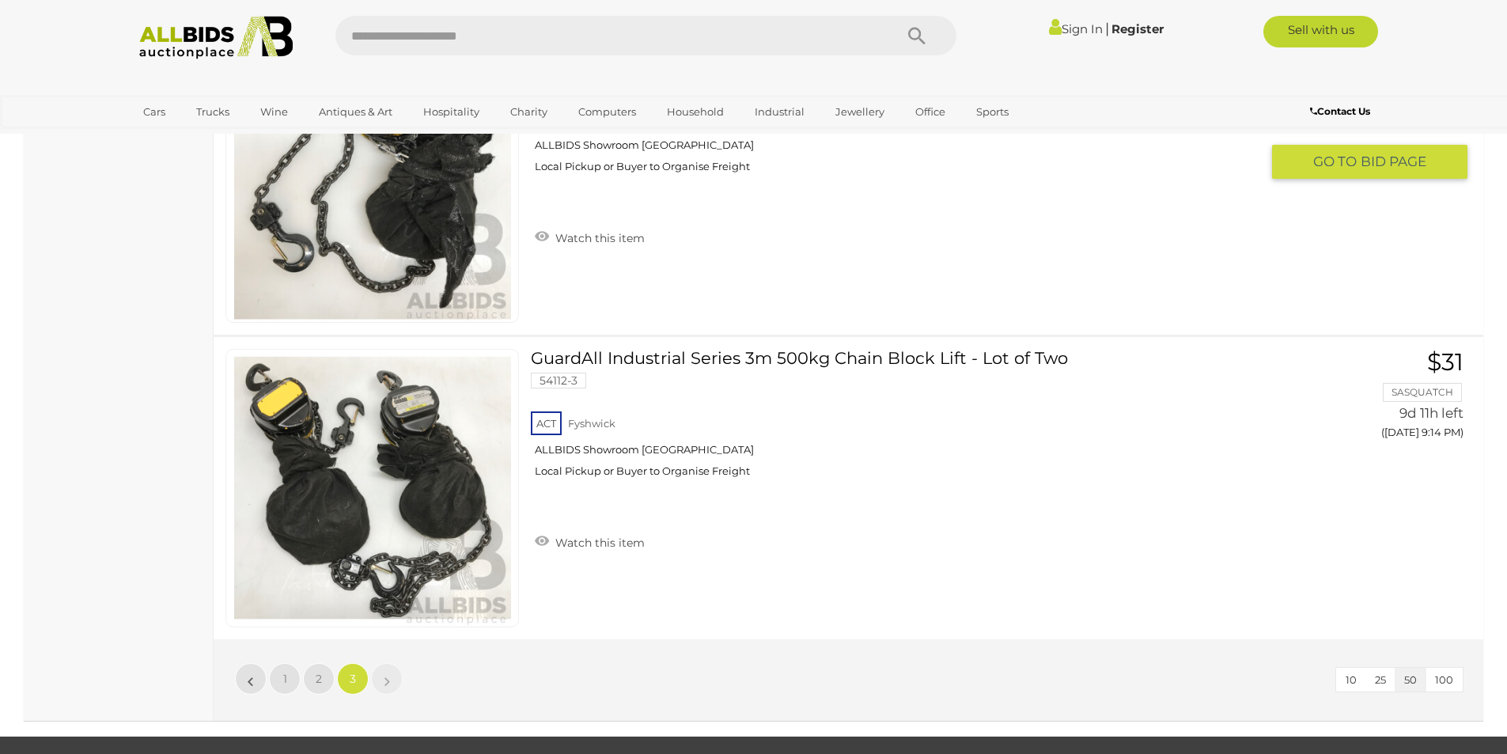
scroll to position [12560, 0]
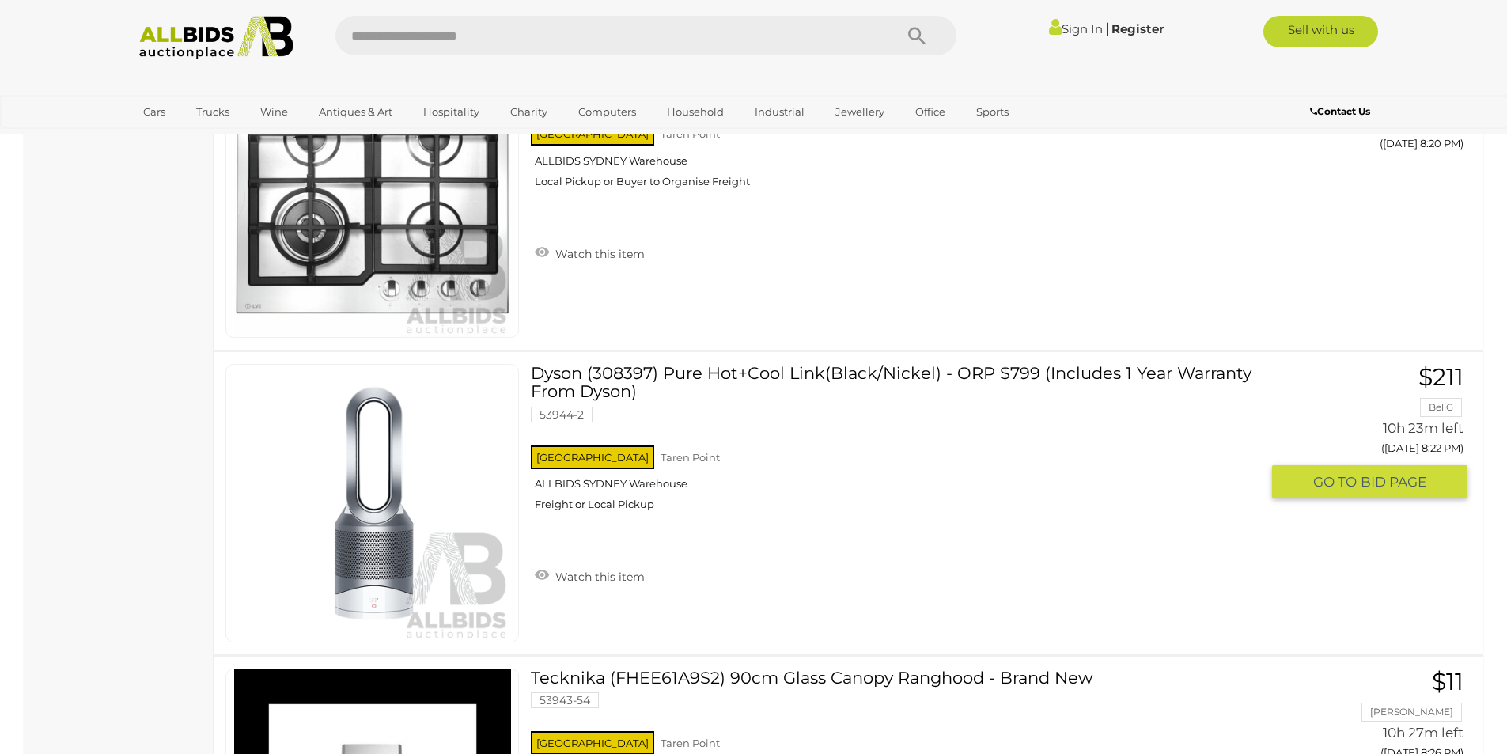
scroll to position [8859, 0]
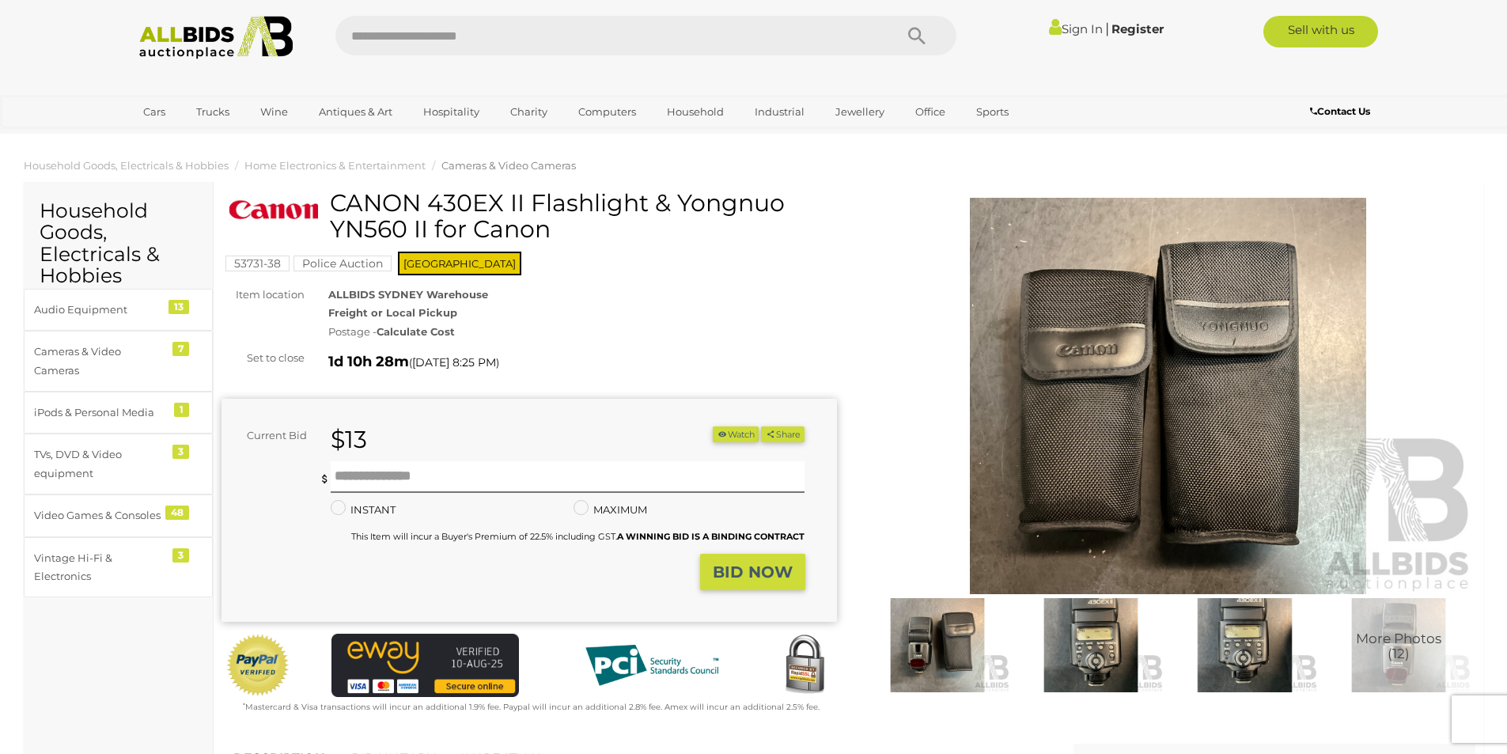
click at [1079, 640] on img at bounding box center [1091, 645] width 146 height 94
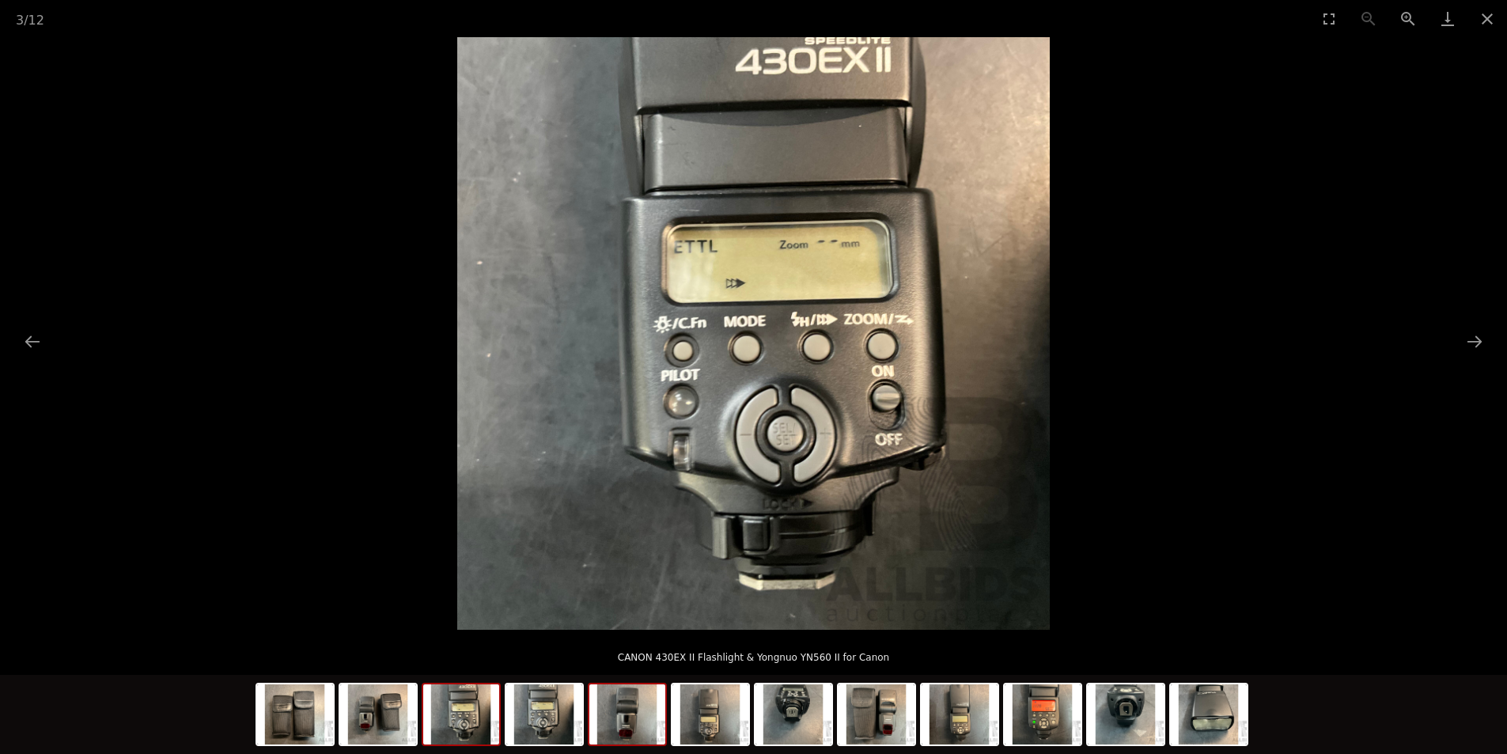
click at [664, 720] on img at bounding box center [627, 714] width 76 height 60
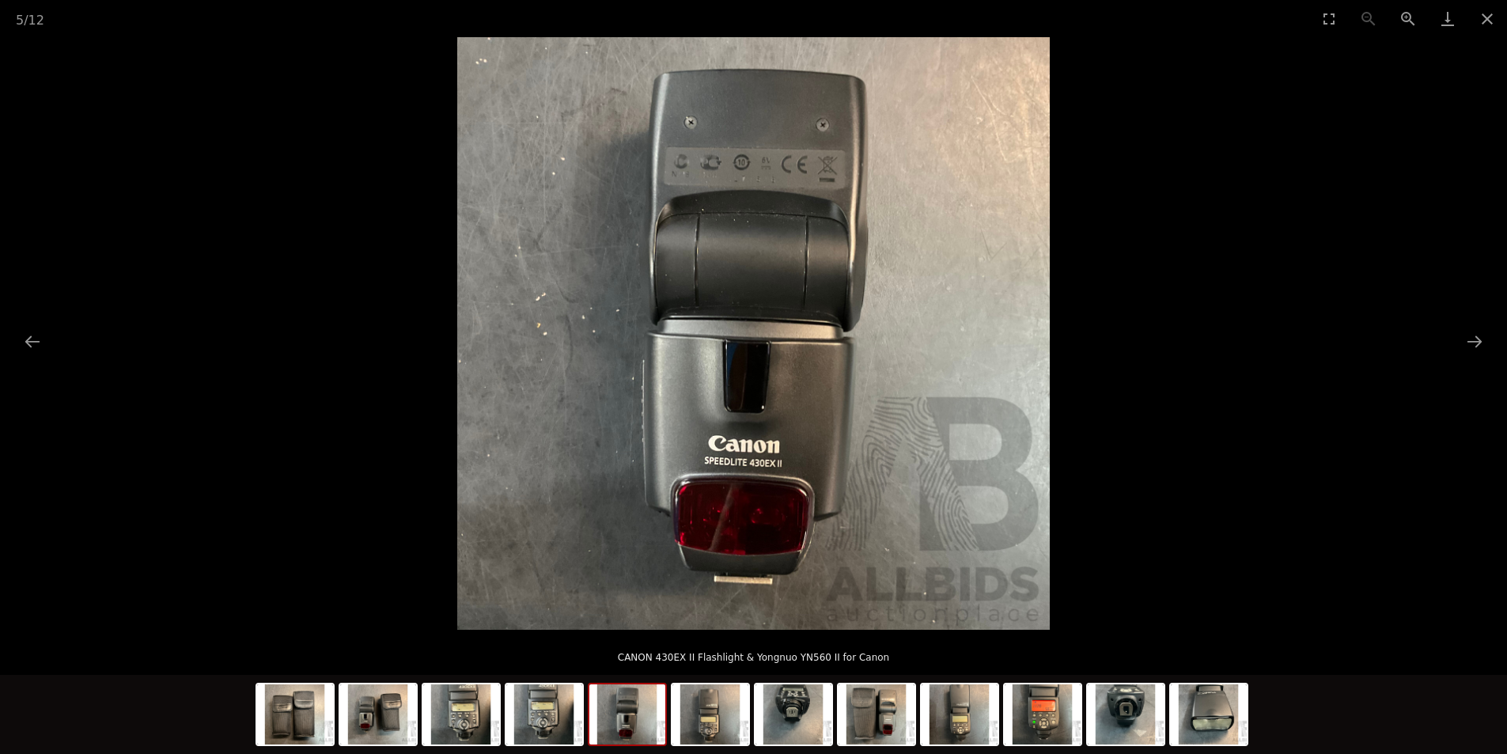
click at [639, 721] on img at bounding box center [627, 714] width 76 height 60
click at [576, 721] on img at bounding box center [544, 714] width 76 height 60
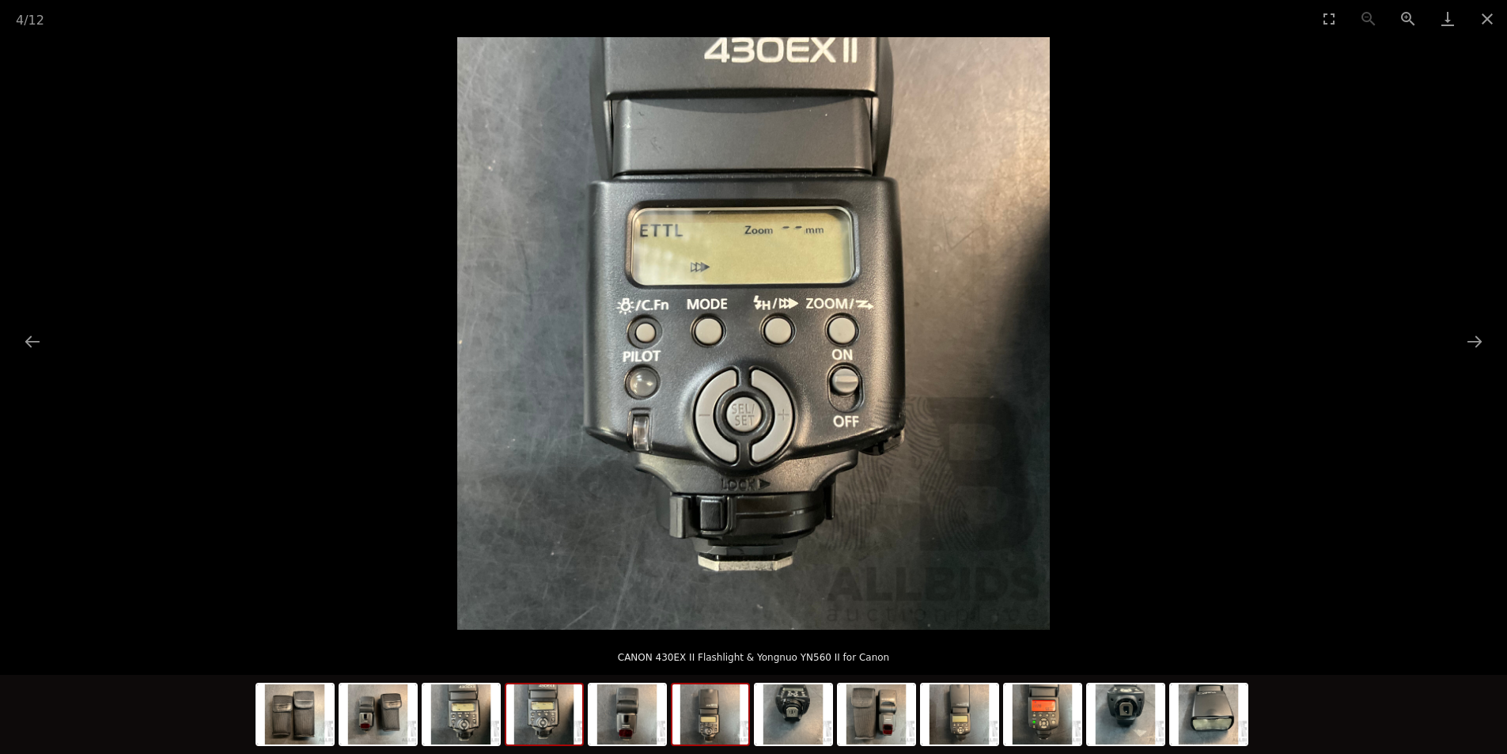
click at [749, 717] on div at bounding box center [710, 714] width 79 height 63
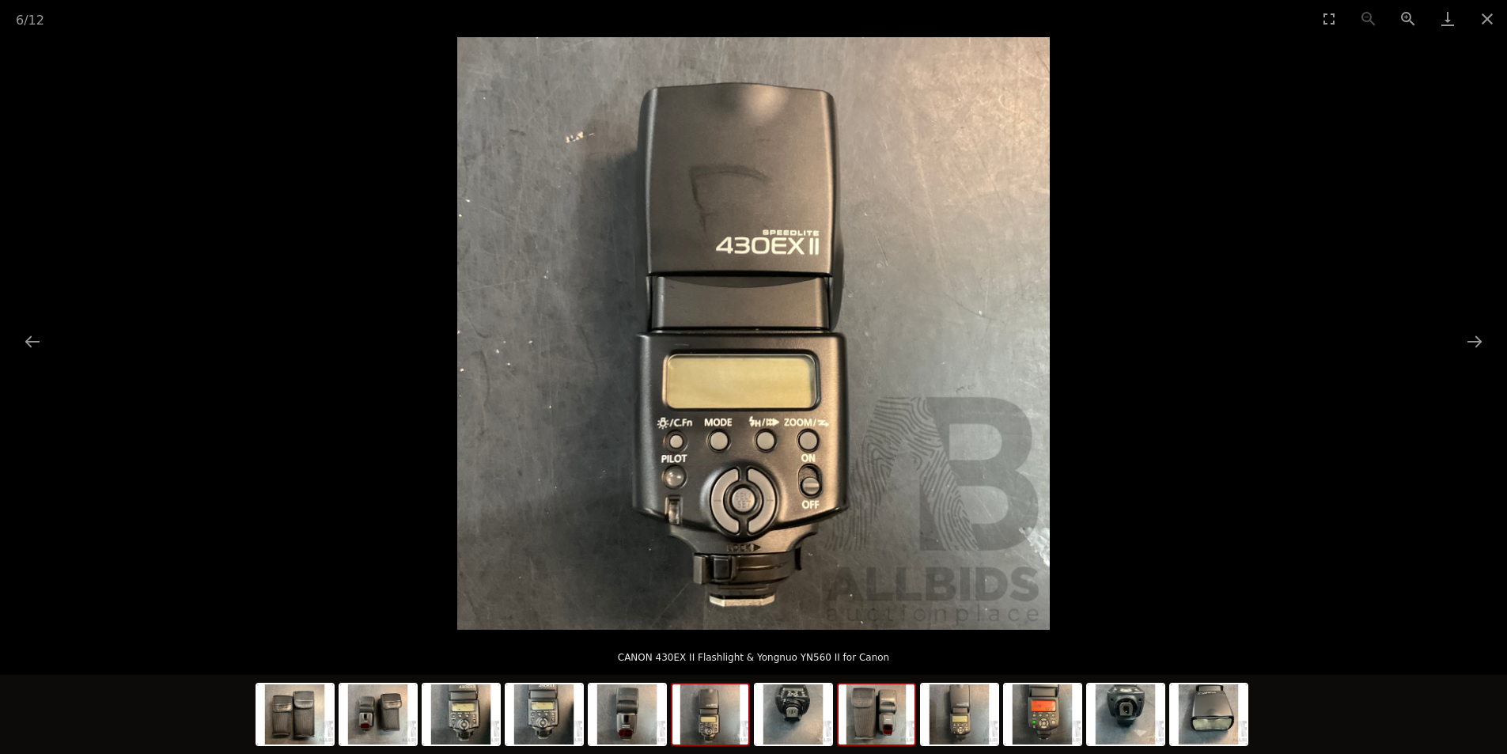
click at [849, 721] on img at bounding box center [876, 714] width 76 height 60
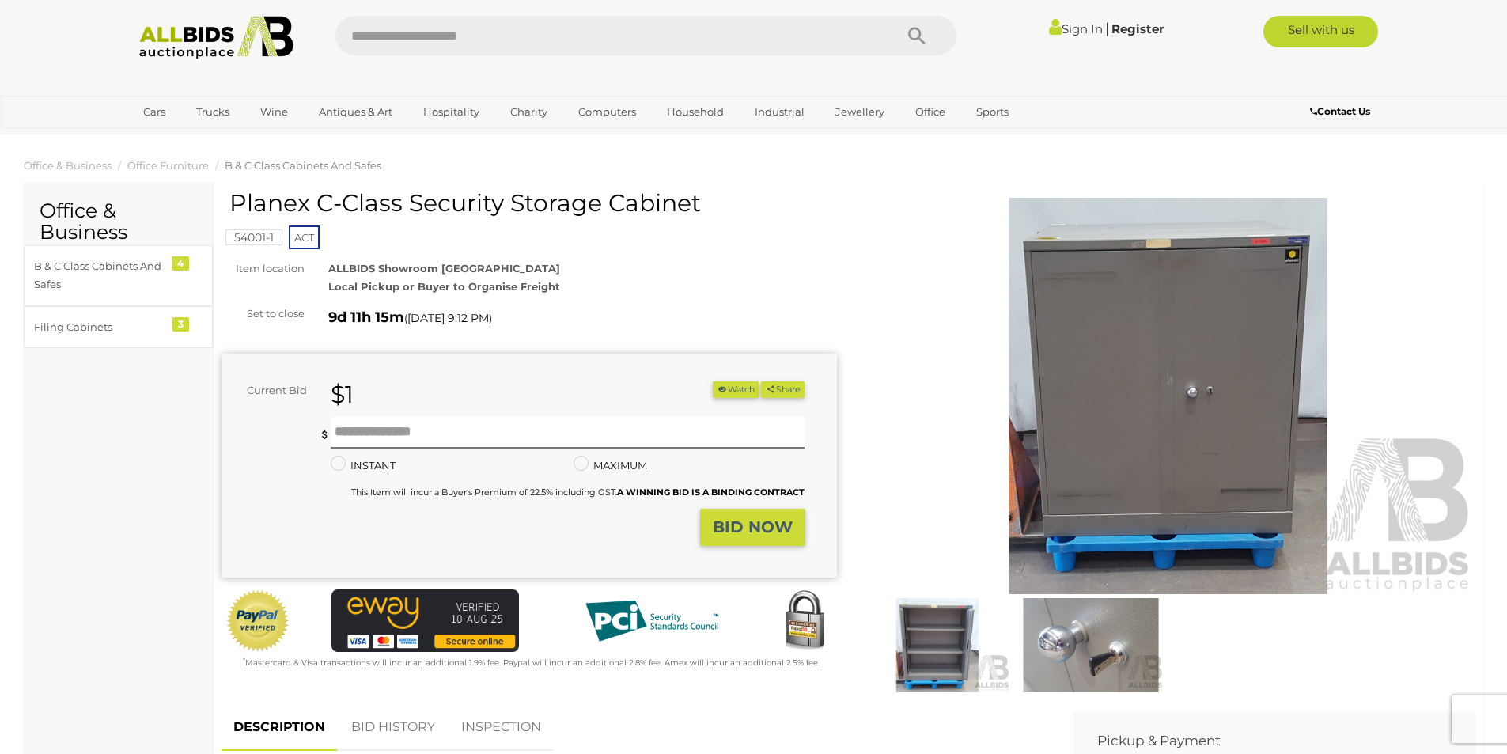
click at [967, 651] on img at bounding box center [937, 645] width 146 height 94
